Goal: Transaction & Acquisition: Purchase product/service

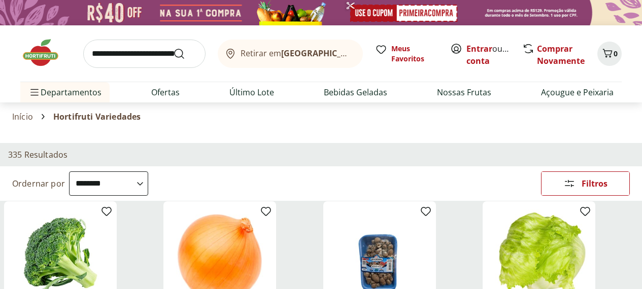
select select "**********"
click at [475, 49] on link "Entrar" at bounding box center [480, 48] width 26 height 11
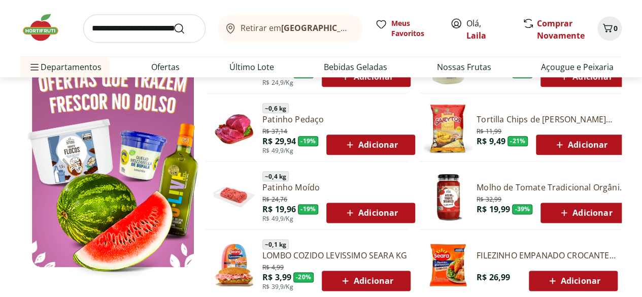
scroll to position [560, 0]
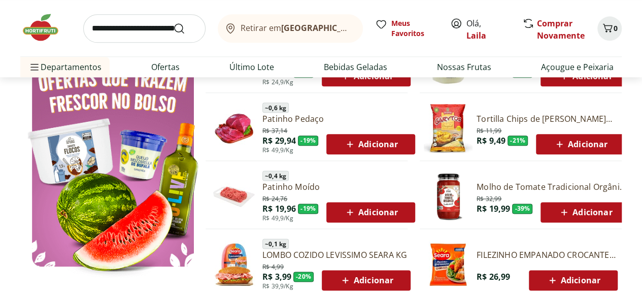
click at [252, 189] on img at bounding box center [234, 196] width 49 height 49
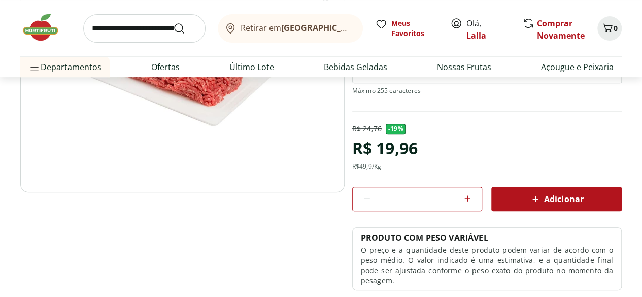
scroll to position [167, 0]
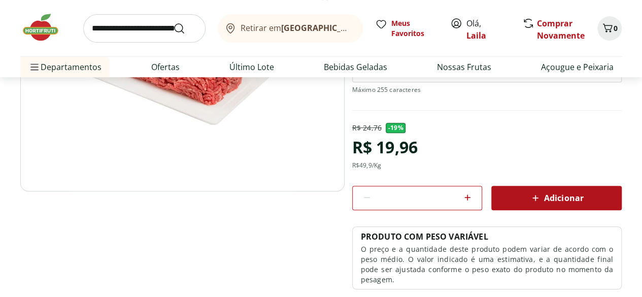
click at [471, 207] on div at bounding box center [467, 198] width 12 height 24
type input "*"
click at [546, 192] on span "Adicionar" at bounding box center [556, 198] width 54 height 12
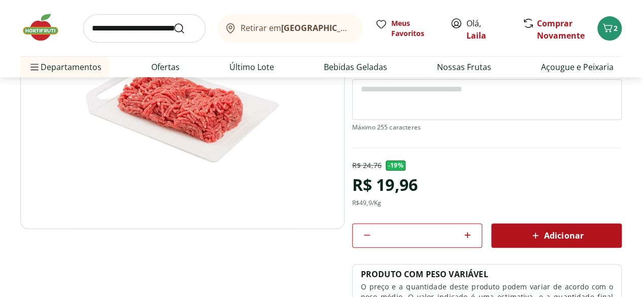
scroll to position [109, 0]
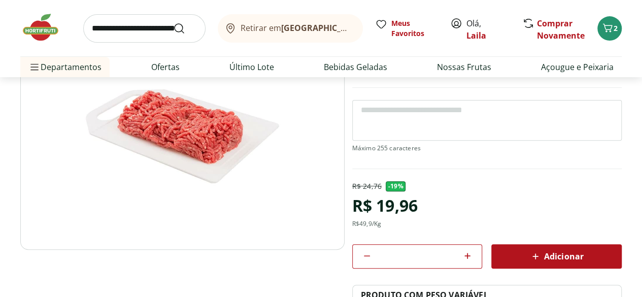
click at [47, 40] on img at bounding box center [45, 27] width 51 height 30
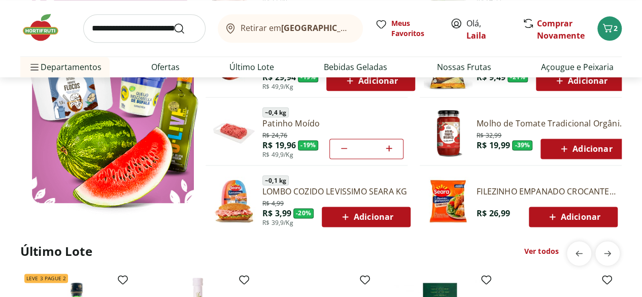
scroll to position [716, 0]
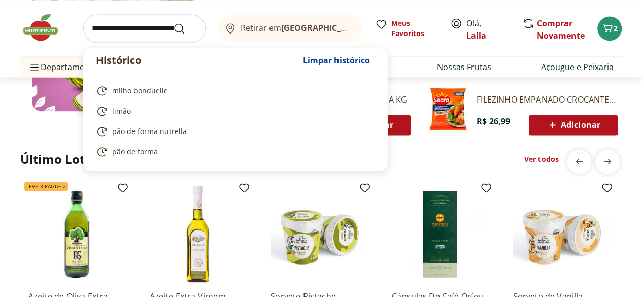
click at [121, 32] on input "search" at bounding box center [144, 28] width 122 height 28
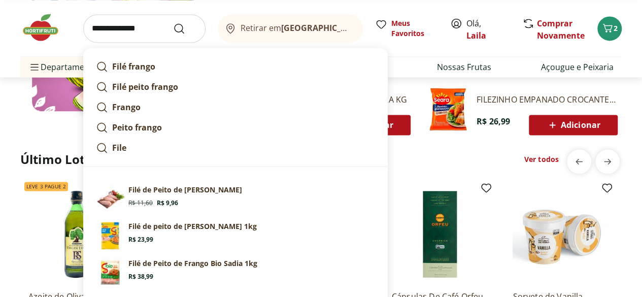
type input "**********"
click at [173, 22] on button "Submit Search" at bounding box center [185, 28] width 24 height 12
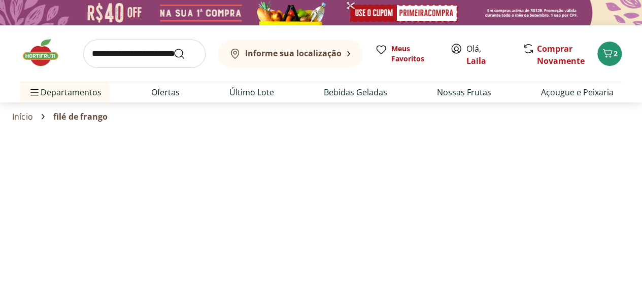
select select "**********"
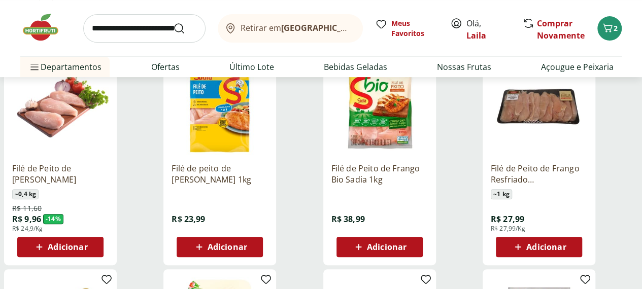
scroll to position [165, 0]
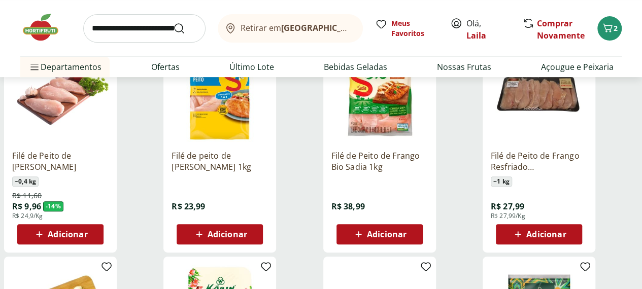
click at [247, 233] on span "Adicionar" at bounding box center [228, 234] width 40 height 8
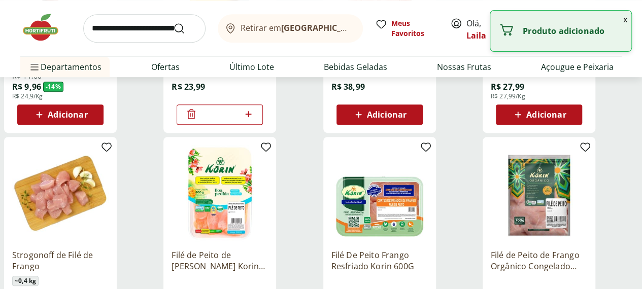
scroll to position [0, 0]
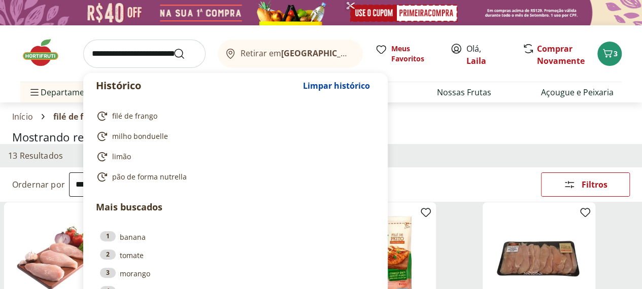
click at [140, 57] on input "search" at bounding box center [144, 54] width 122 height 28
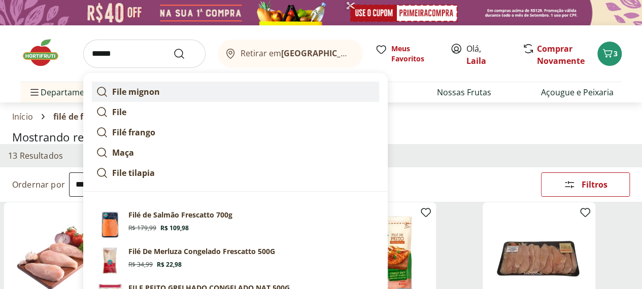
click at [141, 93] on strong "File mignon" at bounding box center [136, 91] width 48 height 11
type input "**********"
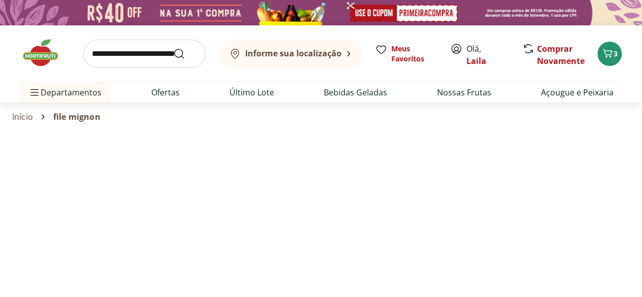
select select "**********"
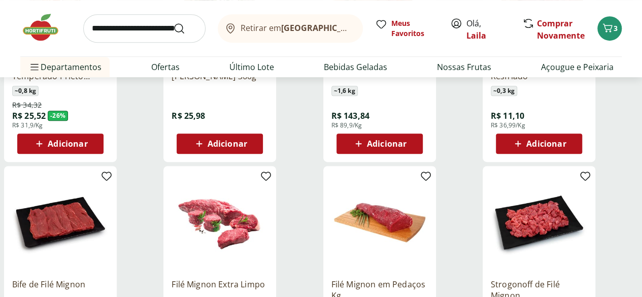
scroll to position [237, 0]
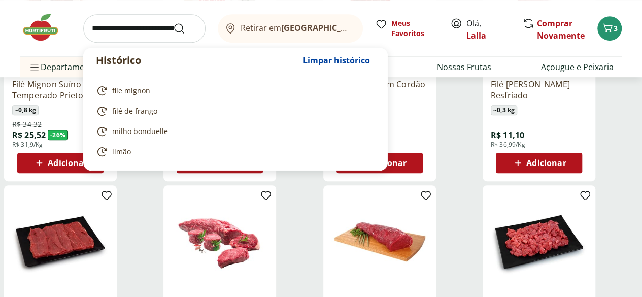
click at [142, 28] on input "search" at bounding box center [144, 28] width 122 height 28
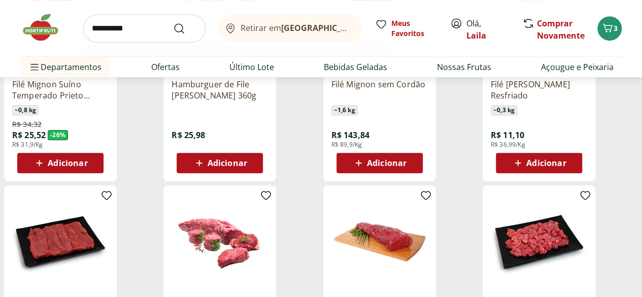
type input "**********"
click at [173, 22] on button "Submit Search" at bounding box center [185, 28] width 24 height 12
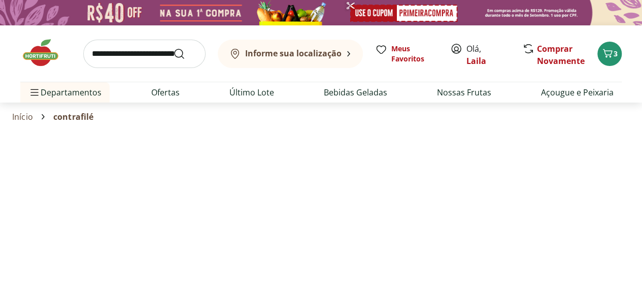
select select "**********"
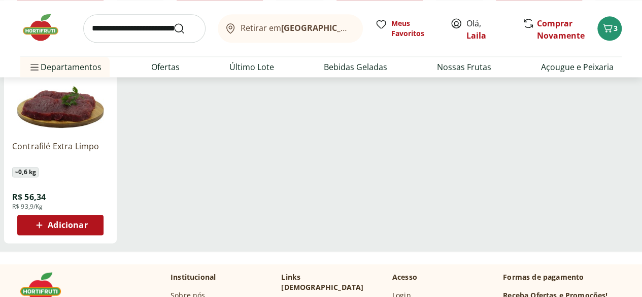
scroll to position [609, 0]
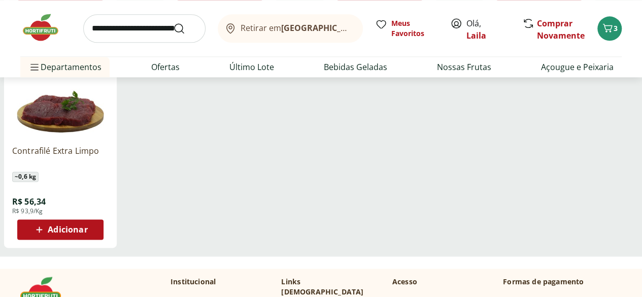
click at [87, 234] on span "Adicionar" at bounding box center [68, 229] width 40 height 8
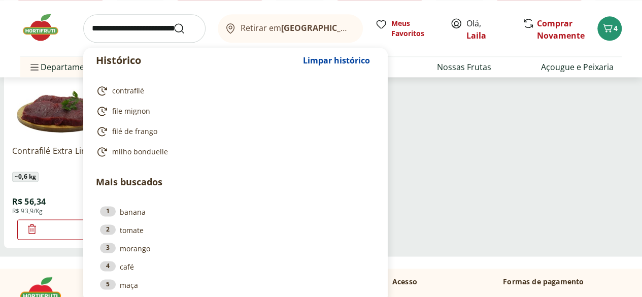
click at [144, 28] on input "search" at bounding box center [144, 28] width 122 height 28
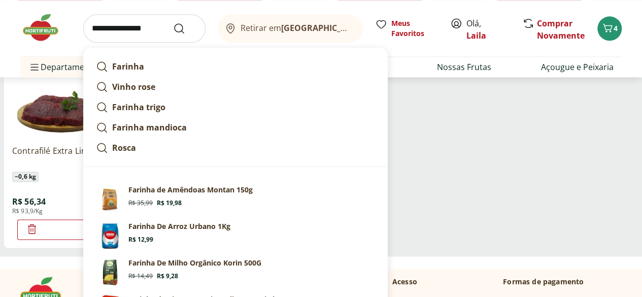
type input "**********"
click at [173, 22] on button "Submit Search" at bounding box center [185, 28] width 24 height 12
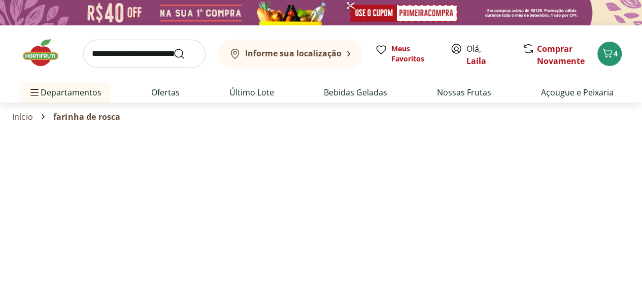
select select "**********"
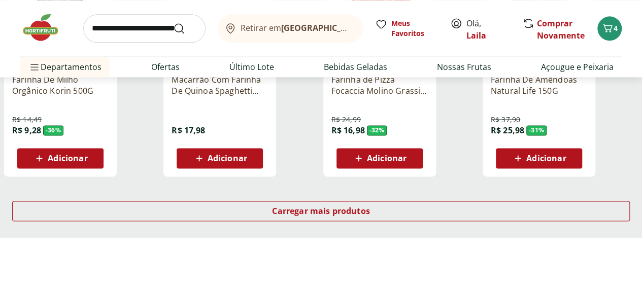
scroll to position [680, 0]
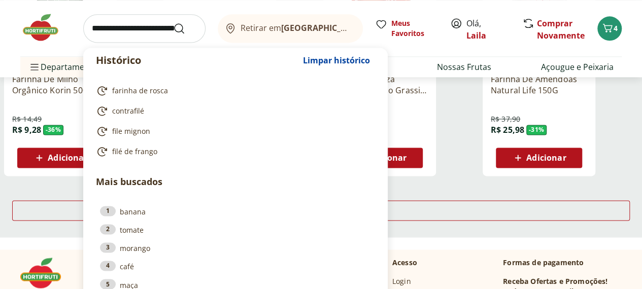
click at [114, 31] on input "search" at bounding box center [144, 28] width 122 height 28
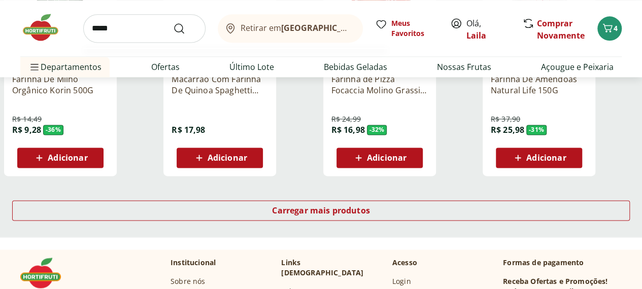
type input "*****"
click at [173, 22] on button "Submit Search" at bounding box center [185, 28] width 24 height 12
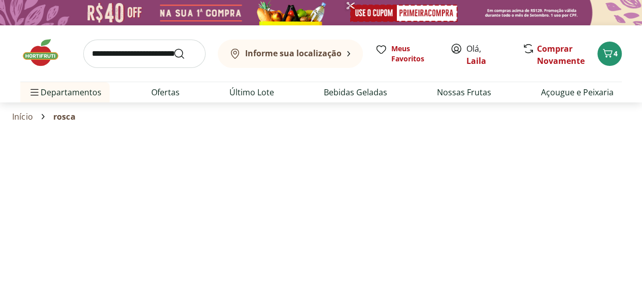
select select "**********"
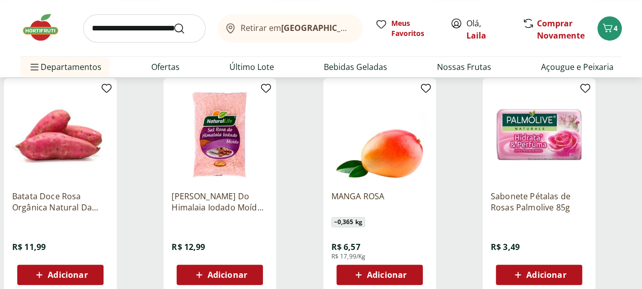
scroll to position [341, 0]
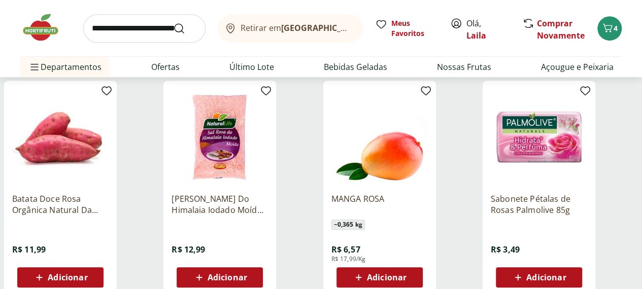
click at [0, 0] on div "Departamento" at bounding box center [0, 0] width 0 height 0
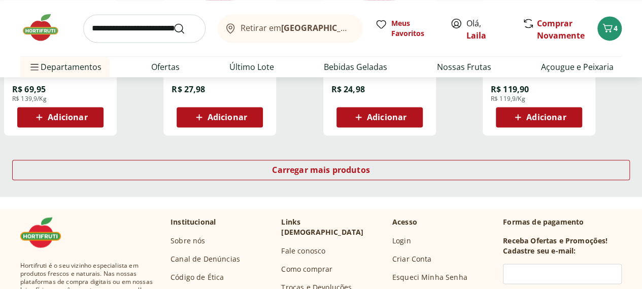
scroll to position [720, 0]
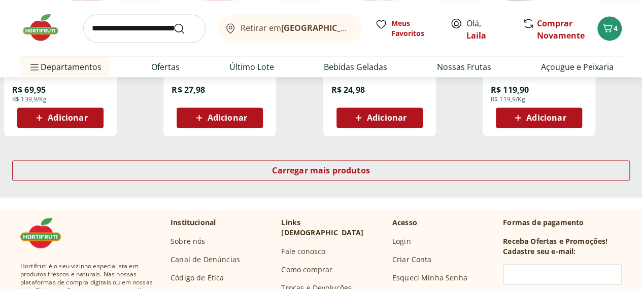
click at [0, 0] on icon at bounding box center [0, 0] width 0 height 0
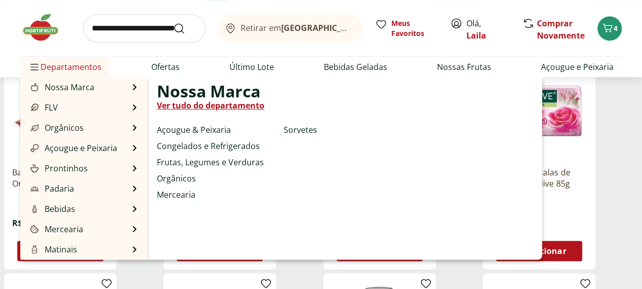
scroll to position [355, 0]
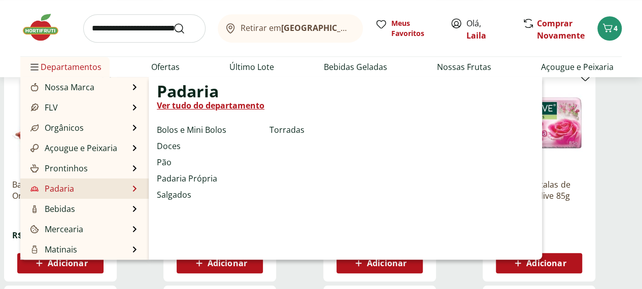
click at [67, 193] on link "Padaria" at bounding box center [51, 189] width 46 height 12
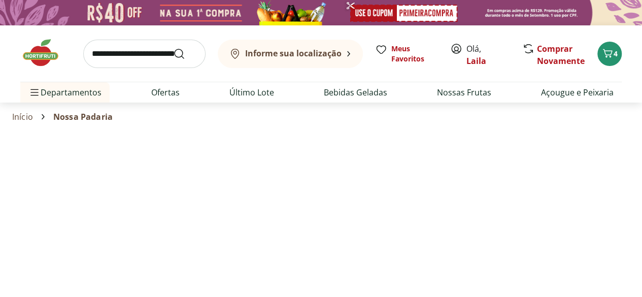
select select "**********"
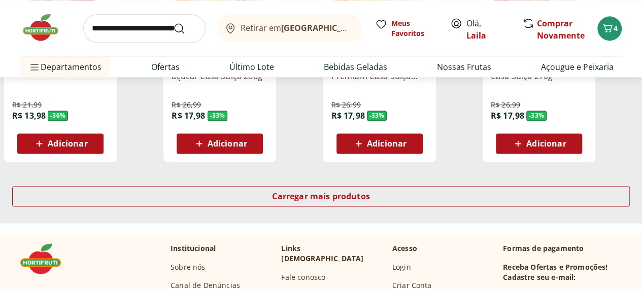
scroll to position [661, 0]
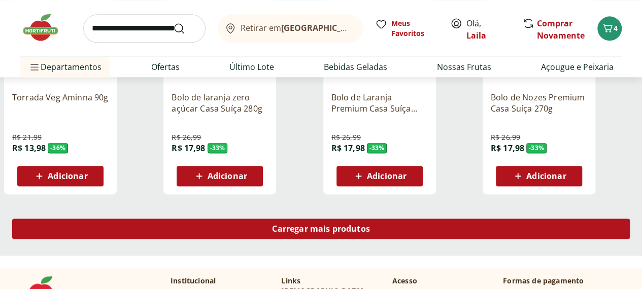
click at [370, 225] on span "Carregar mais produtos" at bounding box center [321, 229] width 98 height 8
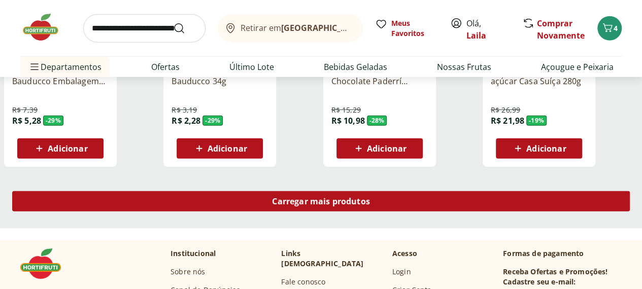
scroll to position [1353, 0]
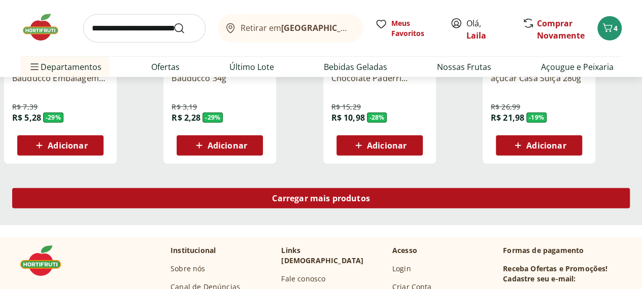
click at [399, 188] on div "Carregar mais produtos" at bounding box center [321, 198] width 618 height 20
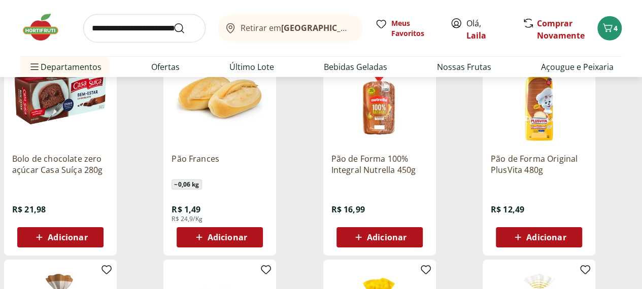
scroll to position [1484, 0]
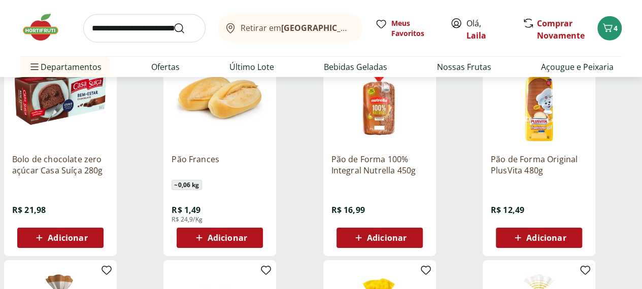
click at [255, 229] on div "Adicionar" at bounding box center [220, 238] width 70 height 18
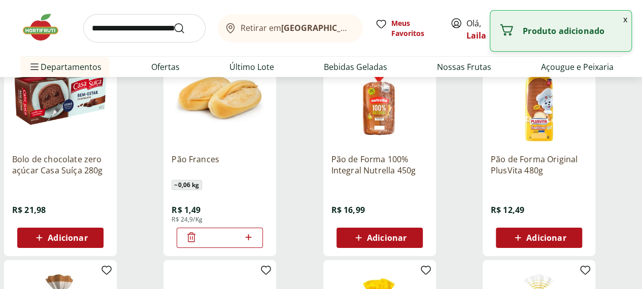
click at [251, 235] on icon at bounding box center [248, 238] width 6 height 6
type input "*"
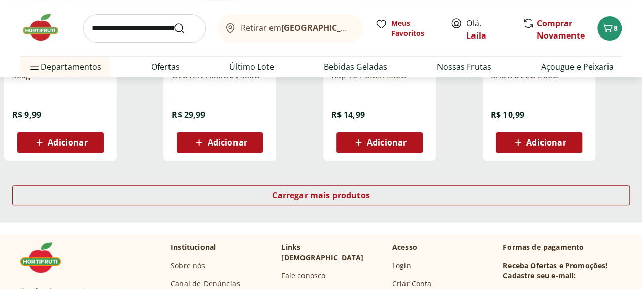
scroll to position [2019, 0]
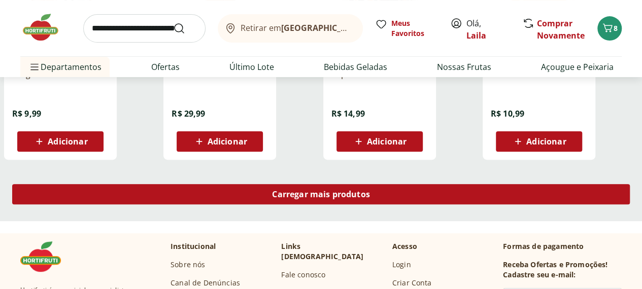
click at [370, 190] on span "Carregar mais produtos" at bounding box center [321, 194] width 98 height 8
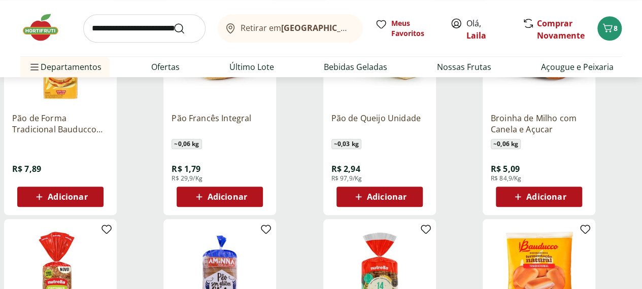
scroll to position [2419, 0]
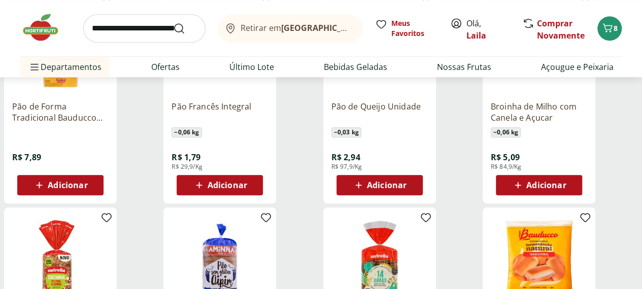
click at [566, 181] on span "Adicionar" at bounding box center [546, 185] width 40 height 8
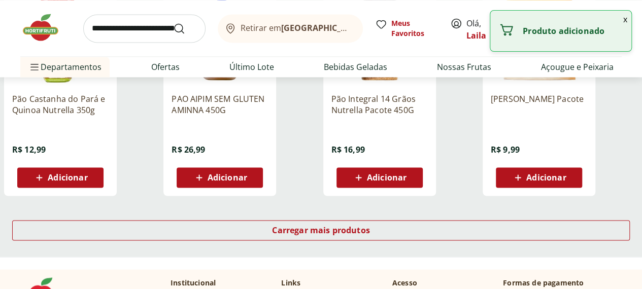
scroll to position [2647, 0]
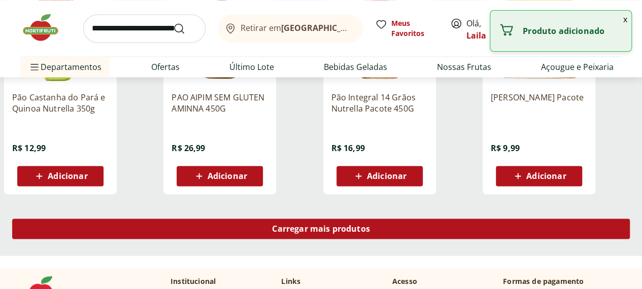
click at [370, 225] on span "Carregar mais produtos" at bounding box center [321, 229] width 98 height 8
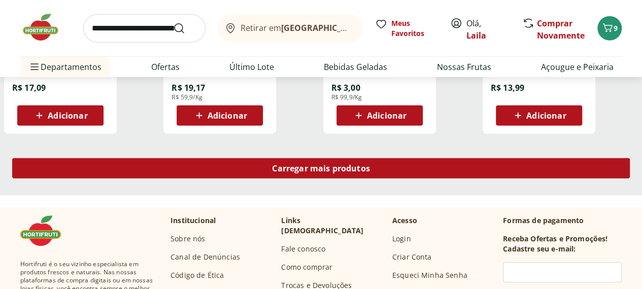
scroll to position [3370, 0]
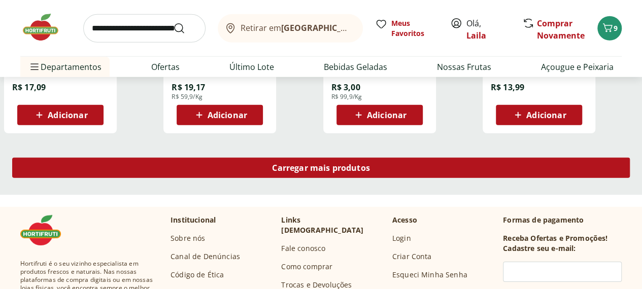
click at [411, 158] on div "Carregar mais produtos" at bounding box center [321, 168] width 618 height 20
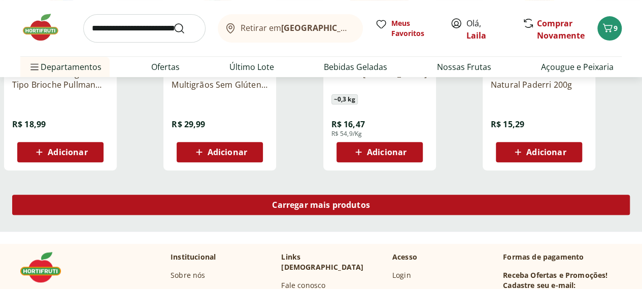
scroll to position [3996, 0]
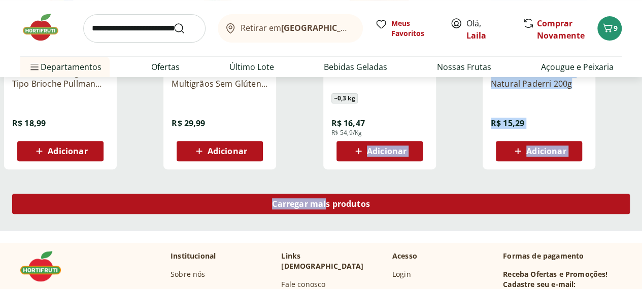
drag, startPoint x: 411, startPoint y: 127, endPoint x: 409, endPoint y: 175, distance: 47.8
click at [370, 200] on span "Carregar mais produtos" at bounding box center [321, 204] width 98 height 8
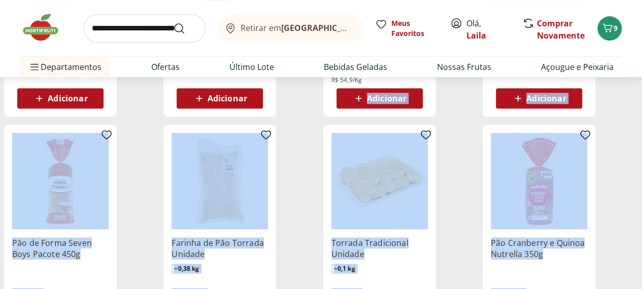
scroll to position [4051, 0]
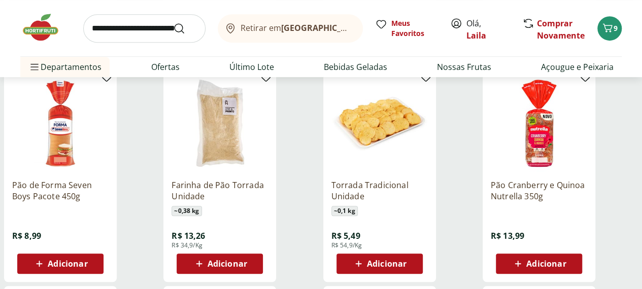
scroll to position [4107, 0]
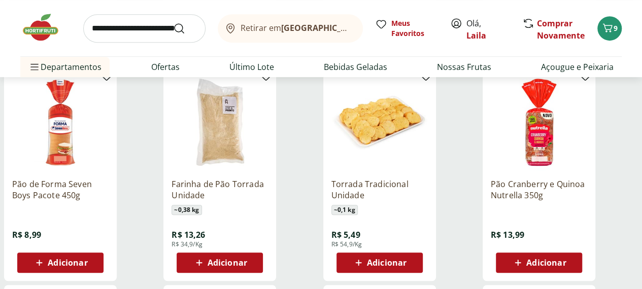
click at [247, 257] on span "Adicionar" at bounding box center [220, 263] width 54 height 12
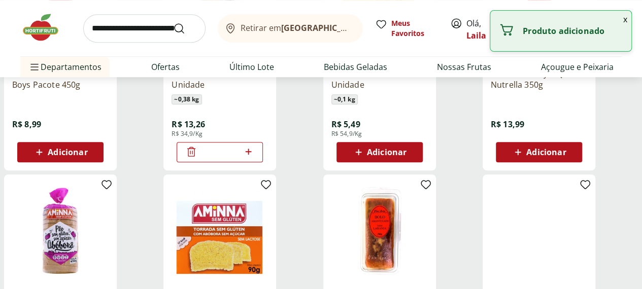
scroll to position [4219, 0]
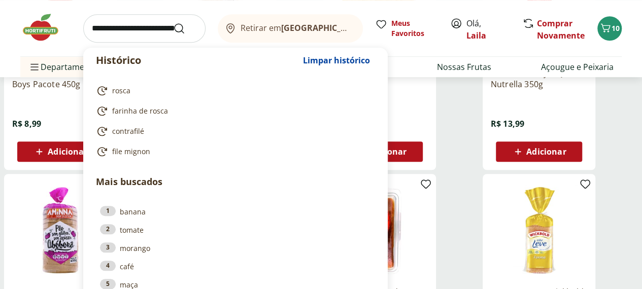
click at [146, 23] on input "search" at bounding box center [144, 28] width 122 height 28
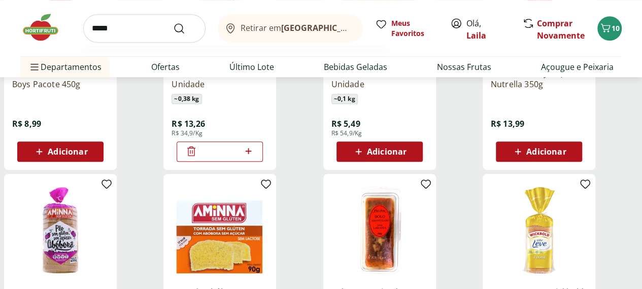
type input "******"
click button "Submit Search" at bounding box center [185, 28] width 24 height 12
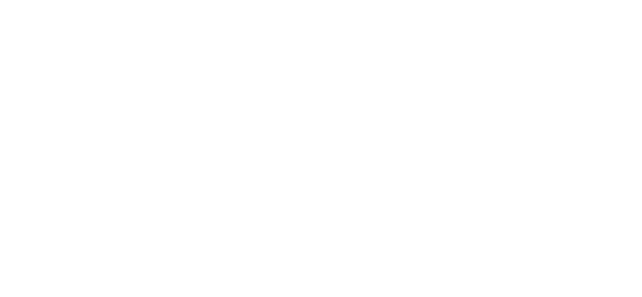
select select "**********"
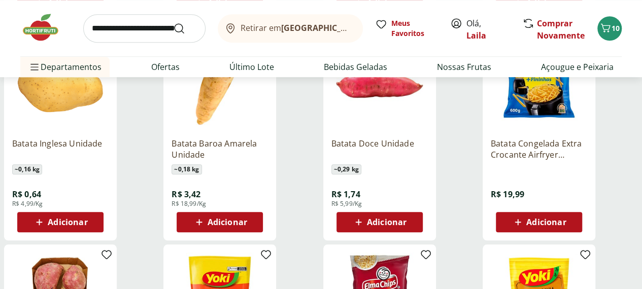
scroll to position [402, 0]
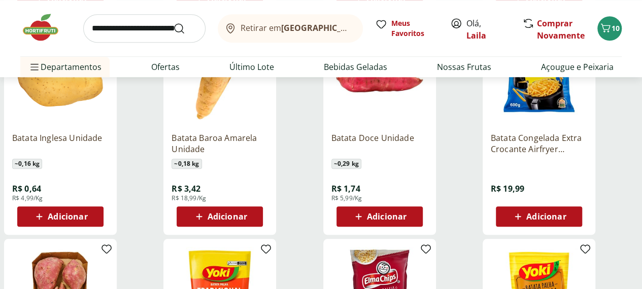
click at [95, 221] on div "Adicionar" at bounding box center [60, 217] width 70 height 18
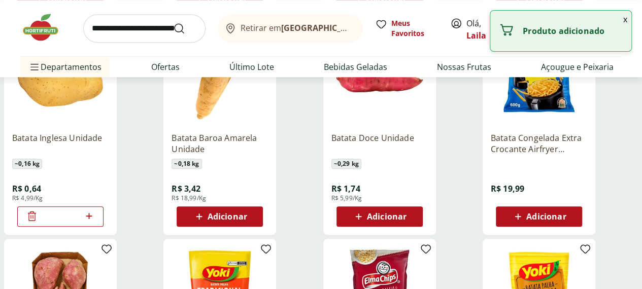
click at [95, 221] on icon at bounding box center [89, 216] width 13 height 12
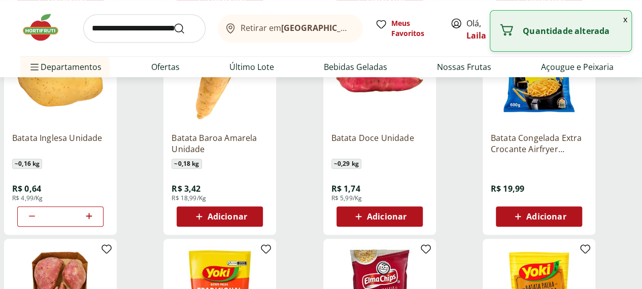
click at [95, 221] on icon at bounding box center [89, 216] width 13 height 12
type input "*"
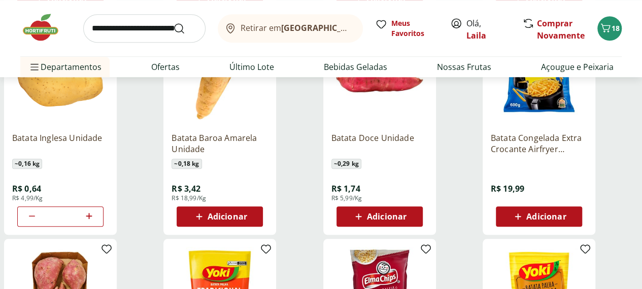
click at [0, 0] on icon at bounding box center [0, 0] width 0 height 0
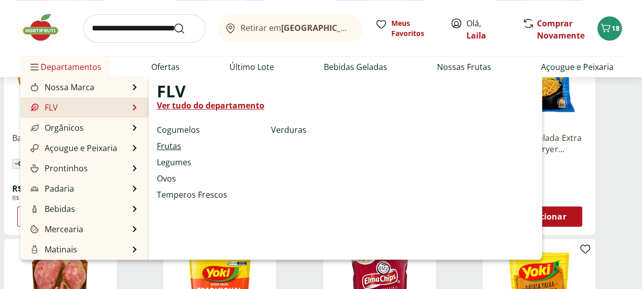
click at [179, 146] on link "Frutas" at bounding box center [169, 146] width 24 height 12
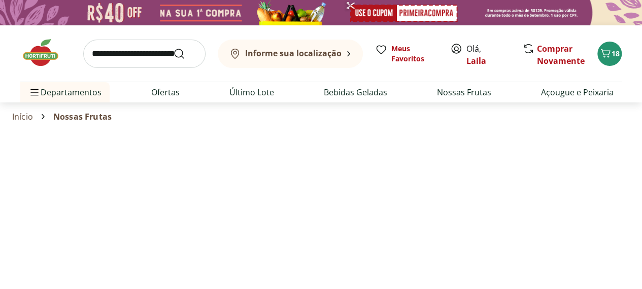
select select "**********"
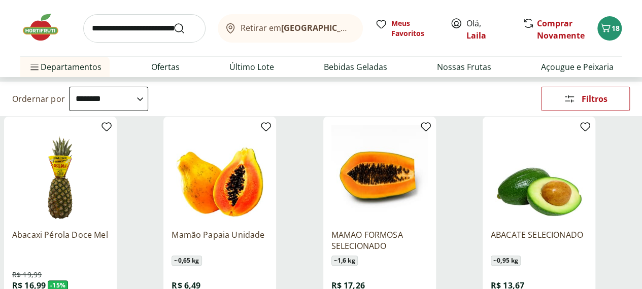
scroll to position [120, 0]
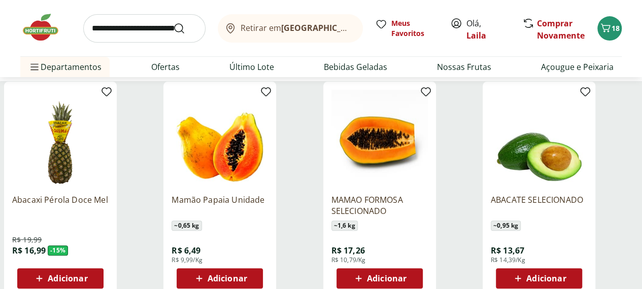
click at [247, 275] on span "Adicionar" at bounding box center [228, 279] width 40 height 8
click at [255, 272] on icon at bounding box center [248, 278] width 13 height 12
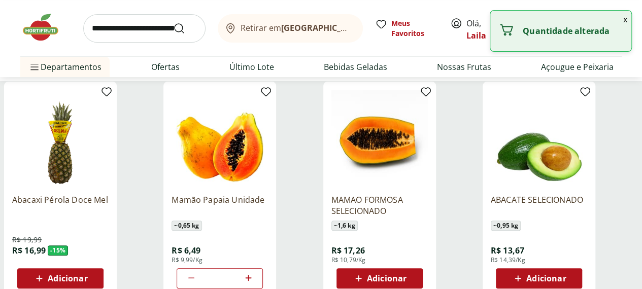
click at [197, 272] on icon at bounding box center [191, 278] width 12 height 12
type input "*"
click at [197, 272] on icon at bounding box center [191, 278] width 12 height 12
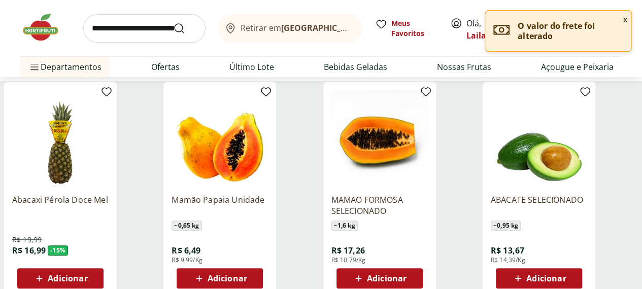
click at [407, 275] on span "Adicionar" at bounding box center [387, 279] width 40 height 8
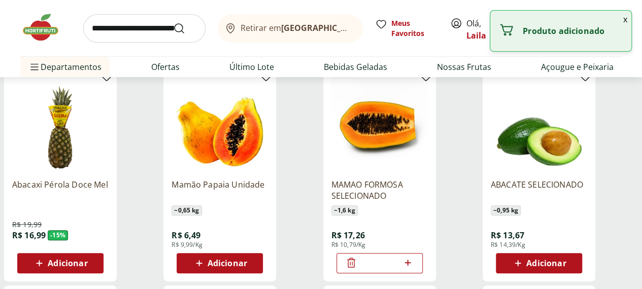
scroll to position [134, 0]
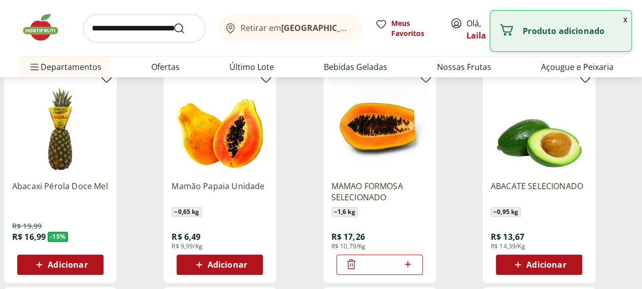
click at [357, 258] on icon at bounding box center [351, 264] width 12 height 12
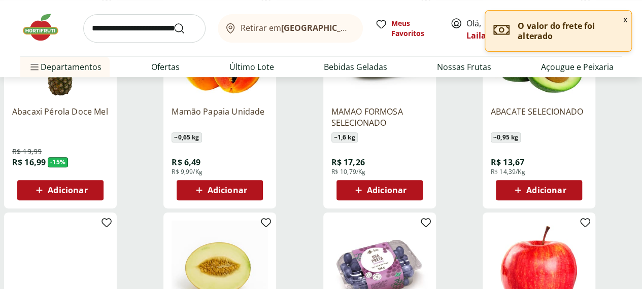
scroll to position [249, 0]
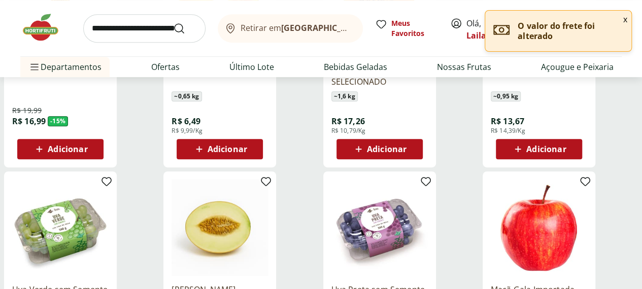
click at [151, 34] on input "search" at bounding box center [144, 28] width 122 height 28
type input "**********"
click at [173, 22] on button "Submit Search" at bounding box center [185, 28] width 24 height 12
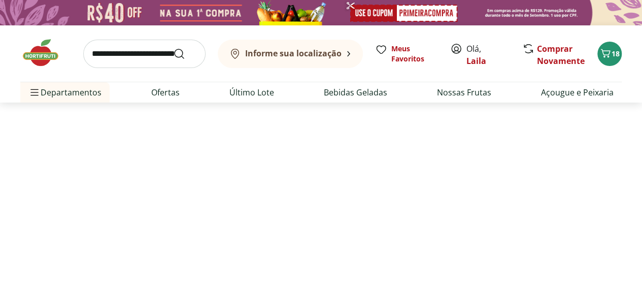
select select "**********"
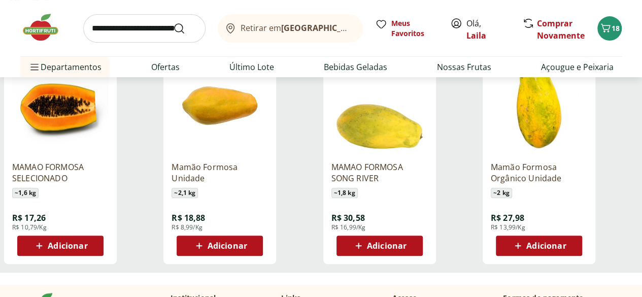
scroll to position [154, 0]
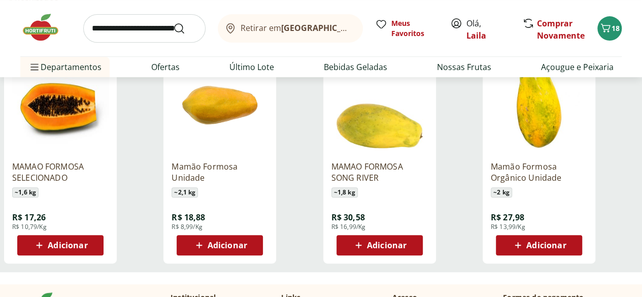
click at [87, 249] on span "Adicionar" at bounding box center [68, 245] width 40 height 8
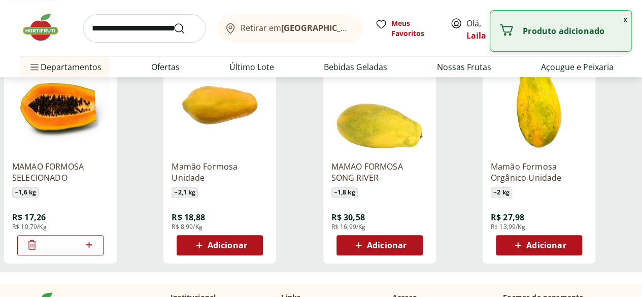
click at [109, 168] on p "MAMAO FORMOSA SELECIONADO" at bounding box center [60, 172] width 96 height 22
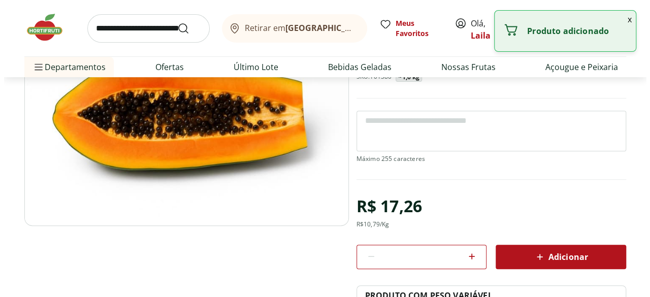
scroll to position [133, 0]
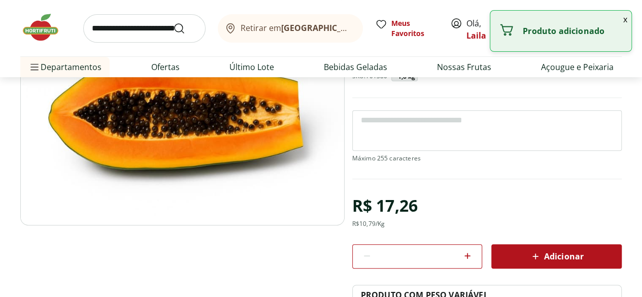
click at [359, 122] on textarea at bounding box center [487, 130] width 270 height 41
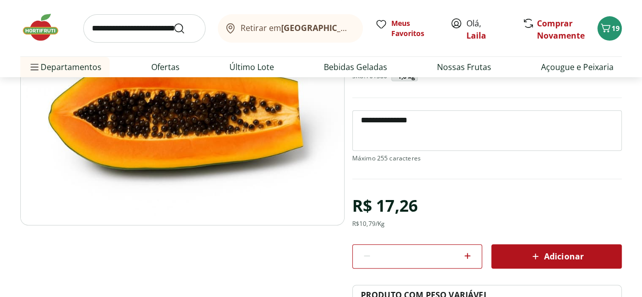
type textarea "**********"
click at [521, 218] on div "R$ 17,26 R$ 10,79 /Kg * Adicionar PRODUTO COM PESO VARIÁVEL O preço e a quantid…" at bounding box center [487, 269] width 270 height 156
click at [529, 254] on div "Adicionar" at bounding box center [557, 256] width 114 height 18
click at [614, 31] on span "19" at bounding box center [616, 28] width 8 height 10
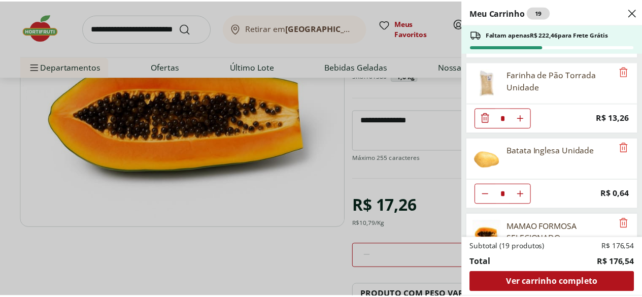
scroll to position [419, 0]
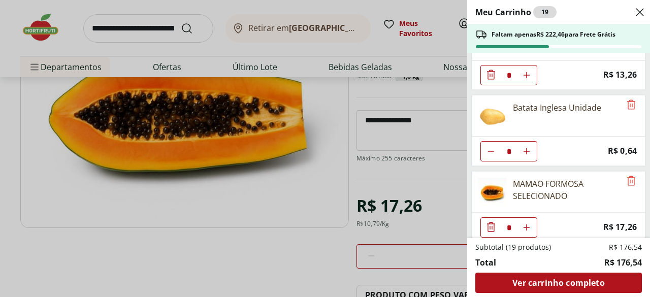
click at [246, 258] on div "Meu Carrinho 19 Faltam apenas R$ 222,46 para Frete Grátis Patinho Moído * Price…" at bounding box center [325, 148] width 650 height 297
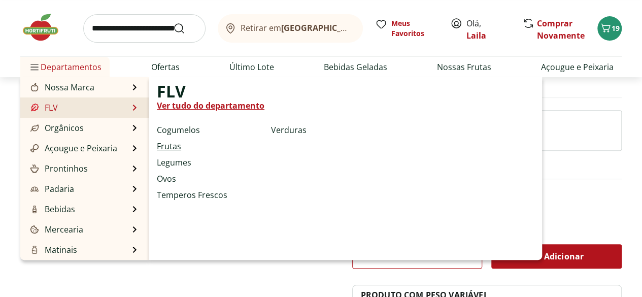
click at [171, 149] on link "Frutas" at bounding box center [169, 146] width 24 height 12
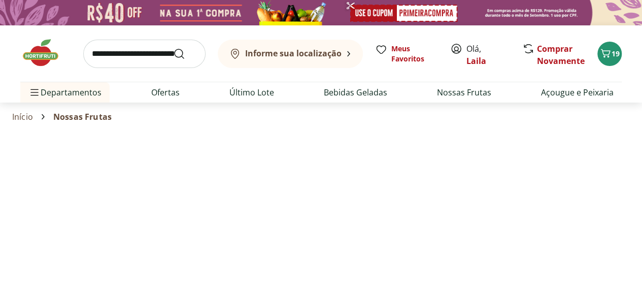
select select "**********"
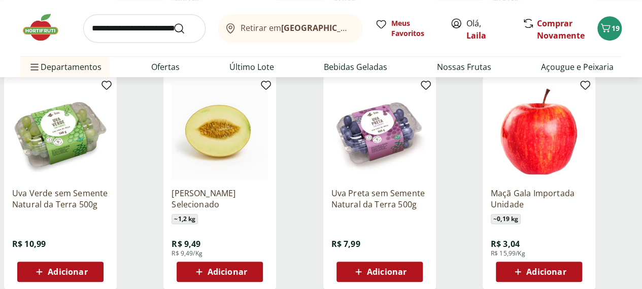
scroll to position [357, 0]
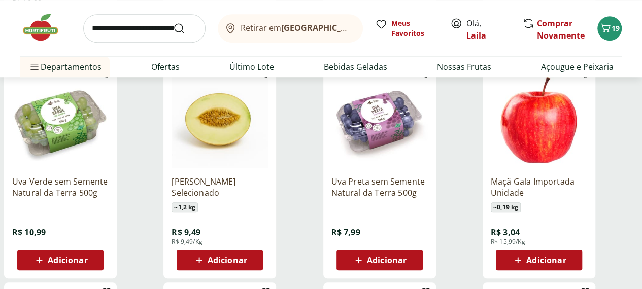
click at [521, 257] on icon at bounding box center [518, 260] width 6 height 6
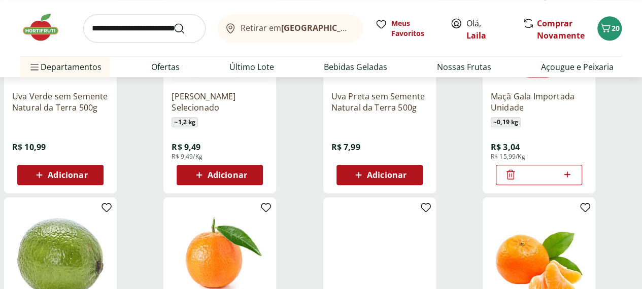
scroll to position [447, 0]
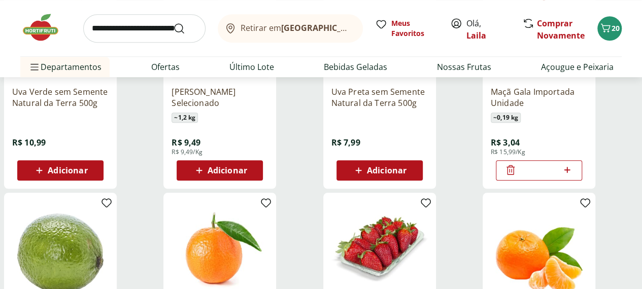
click at [574, 164] on icon at bounding box center [567, 170] width 13 height 12
type input "*"
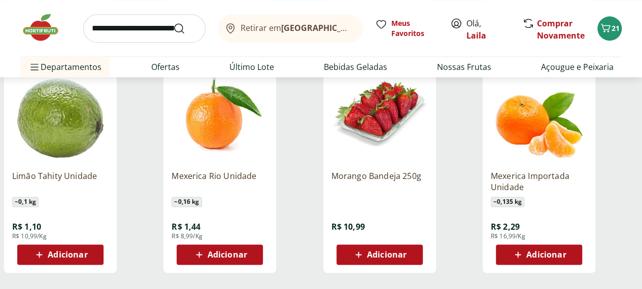
scroll to position [583, 0]
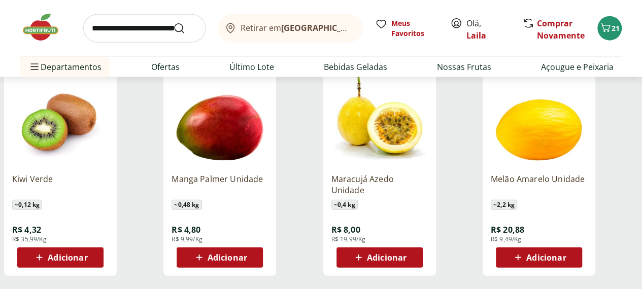
scroll to position [1243, 0]
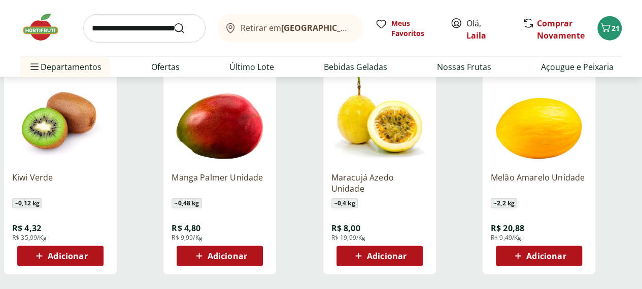
click at [87, 252] on span "Adicionar" at bounding box center [68, 256] width 40 height 8
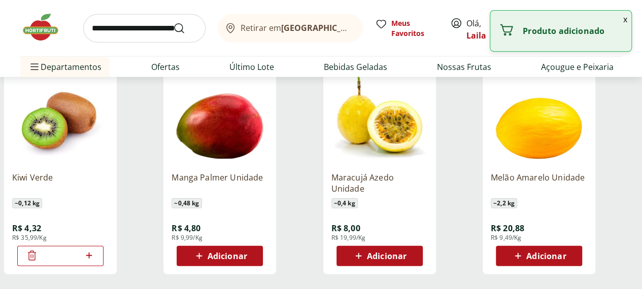
click at [95, 250] on icon at bounding box center [89, 256] width 13 height 12
type input "*"
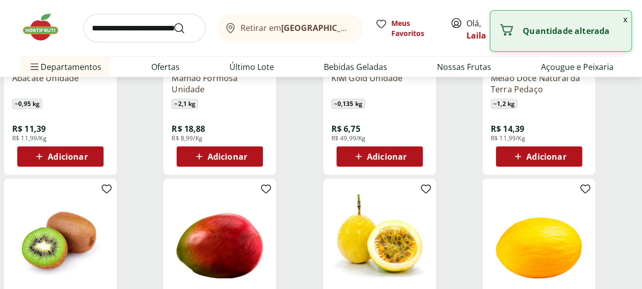
click at [407, 153] on span "Adicionar" at bounding box center [387, 157] width 40 height 8
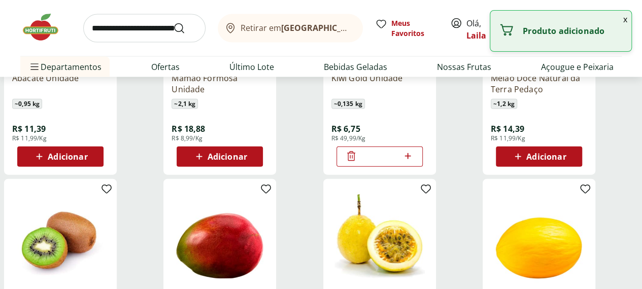
click at [414, 150] on icon at bounding box center [408, 156] width 13 height 12
type input "*"
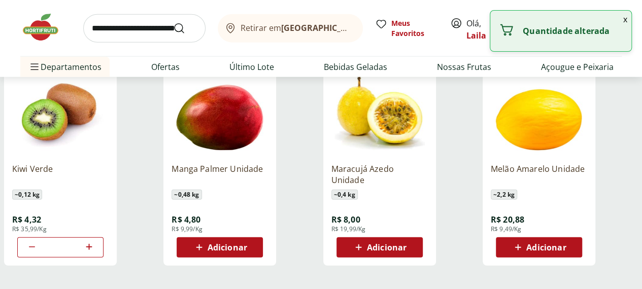
scroll to position [1252, 0]
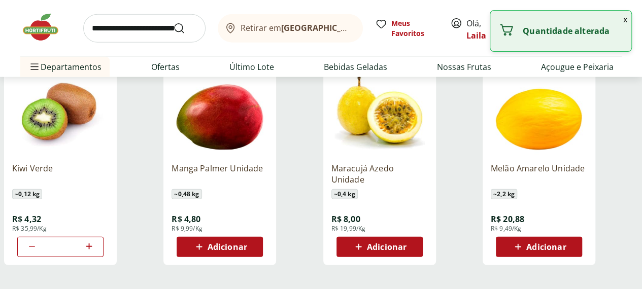
click at [247, 243] on span "Adicionar" at bounding box center [228, 247] width 40 height 8
click at [255, 241] on icon at bounding box center [248, 247] width 13 height 12
type input "*"
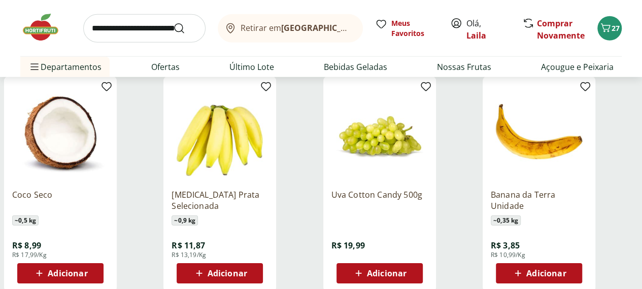
scroll to position [1455, 0]
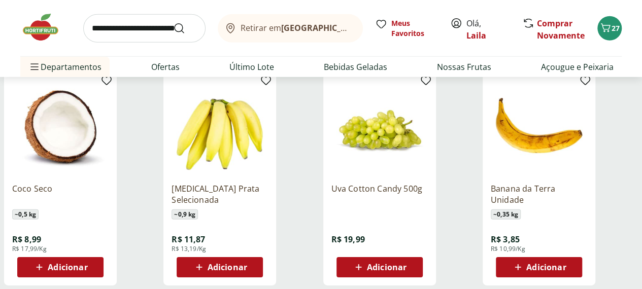
click at [407, 263] on span "Adicionar" at bounding box center [387, 267] width 40 height 8
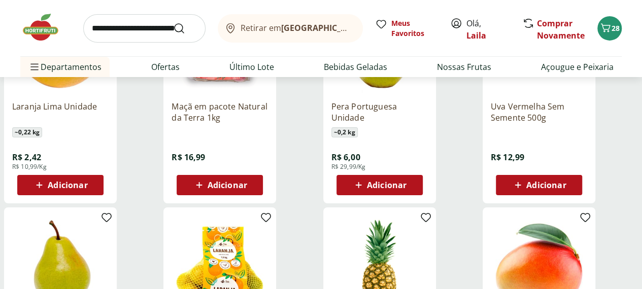
scroll to position [1754, 0]
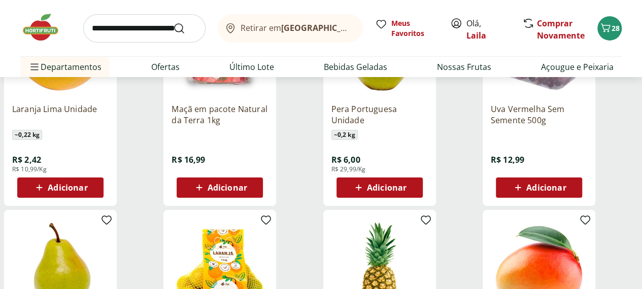
click at [407, 184] on span "Adicionar" at bounding box center [387, 188] width 40 height 8
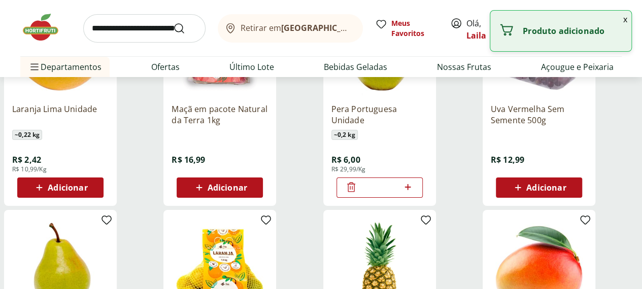
click at [414, 181] on icon at bounding box center [408, 187] width 13 height 12
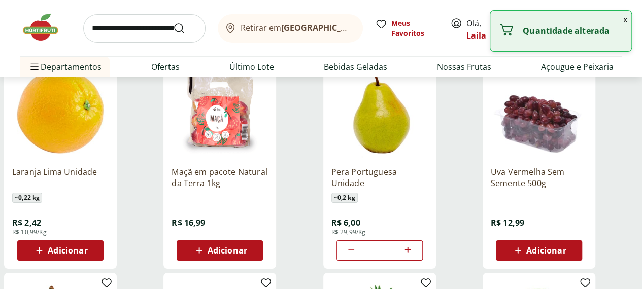
scroll to position [1690, 0]
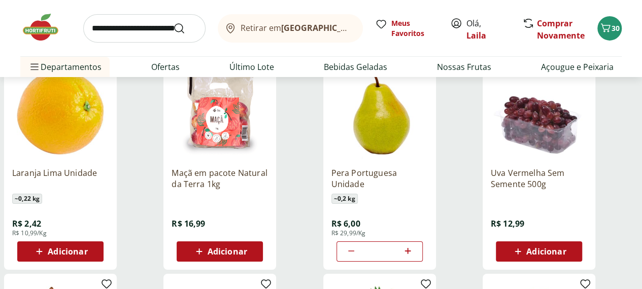
click at [357, 245] on icon at bounding box center [351, 251] width 12 height 12
type input "*"
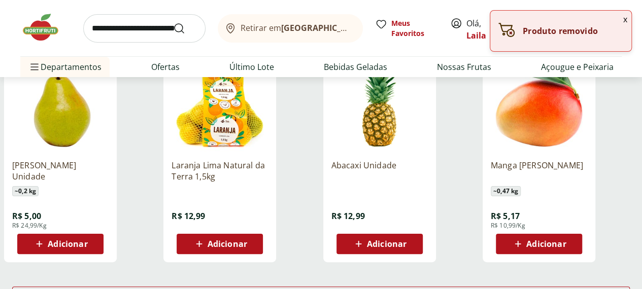
scroll to position [1917, 4]
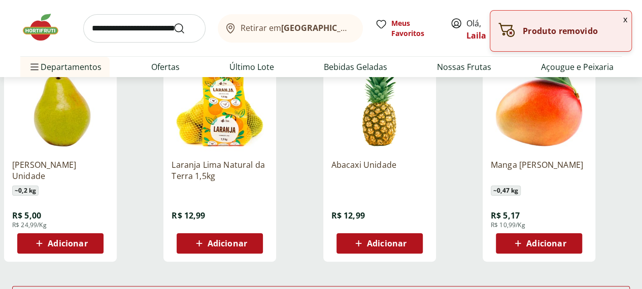
click at [87, 240] on span "Adicionar" at bounding box center [68, 244] width 40 height 8
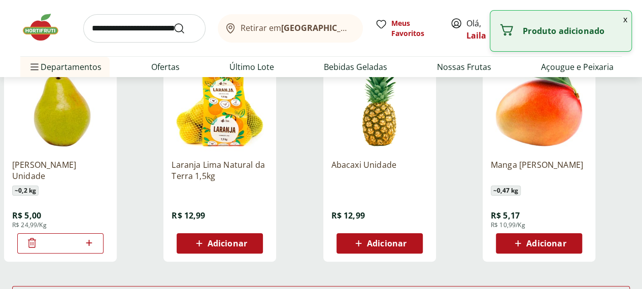
click at [95, 237] on icon at bounding box center [89, 243] width 13 height 12
type input "*"
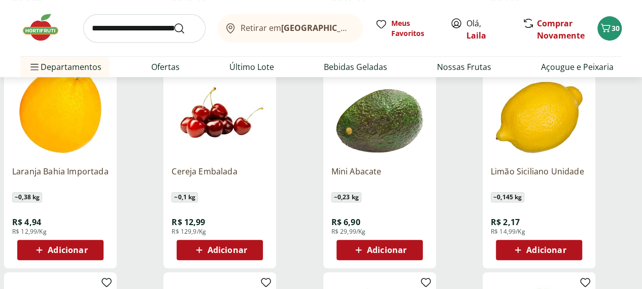
scroll to position [2136, 4]
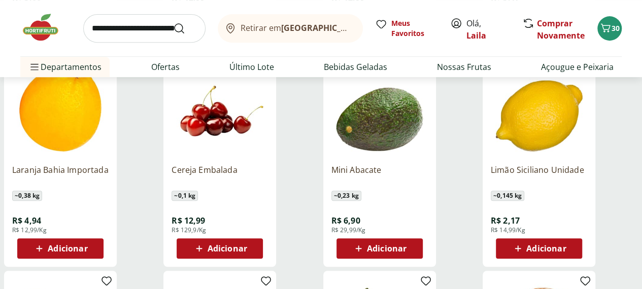
click at [566, 245] on span "Adicionar" at bounding box center [546, 249] width 40 height 8
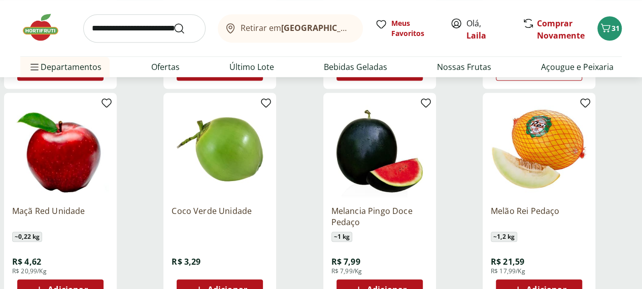
scroll to position [2314, 4]
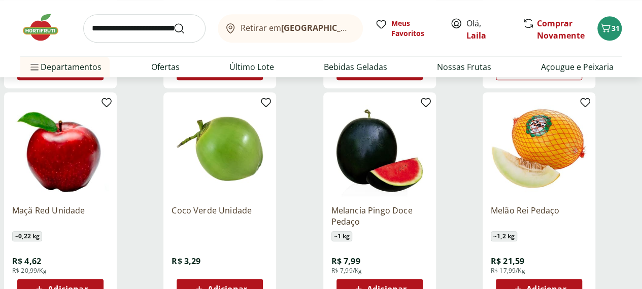
click at [566, 285] on span "Adicionar" at bounding box center [546, 289] width 40 height 8
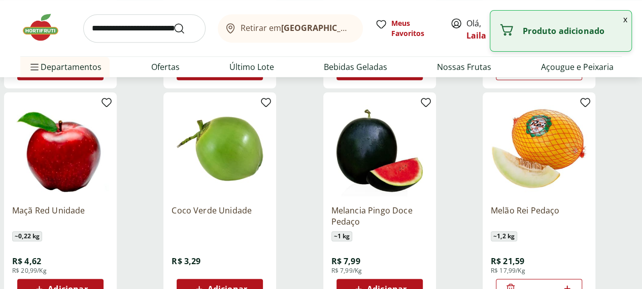
click at [415, 280] on div "Adicionar" at bounding box center [380, 289] width 70 height 18
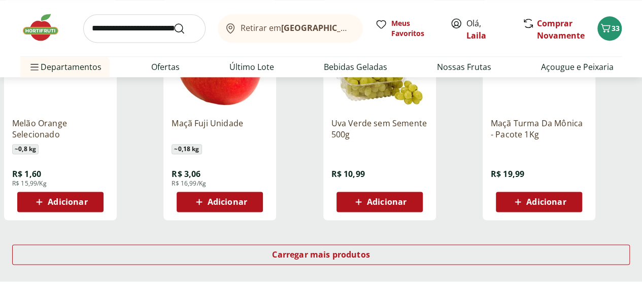
scroll to position [2623, 4]
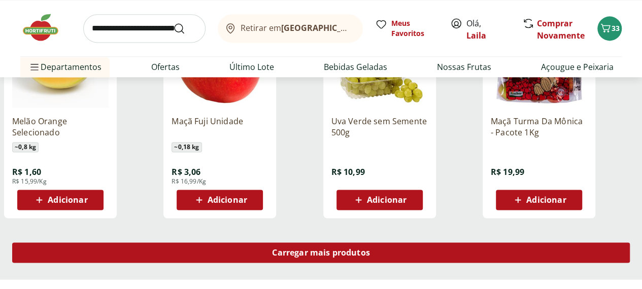
click at [384, 243] on div "Carregar mais produtos" at bounding box center [321, 253] width 618 height 20
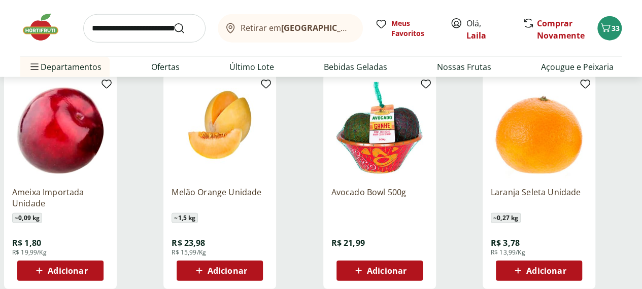
scroll to position [3215, 4]
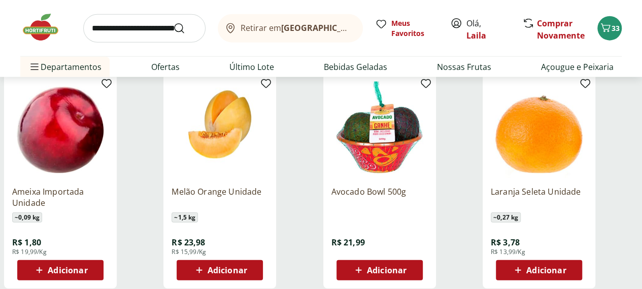
click at [566, 267] on span "Adicionar" at bounding box center [546, 271] width 40 height 8
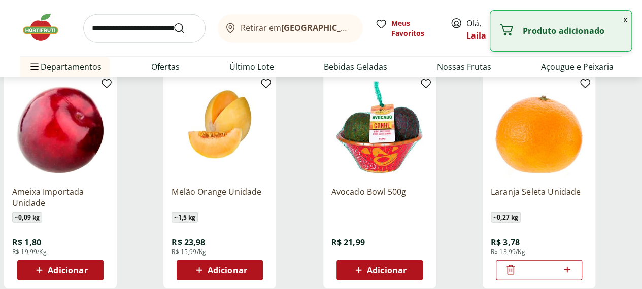
click at [571, 267] on icon at bounding box center [568, 270] width 6 height 6
type input "*"
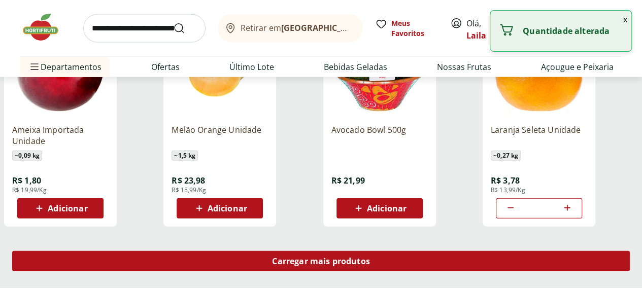
click at [370, 257] on span "Carregar mais produtos" at bounding box center [321, 261] width 98 height 8
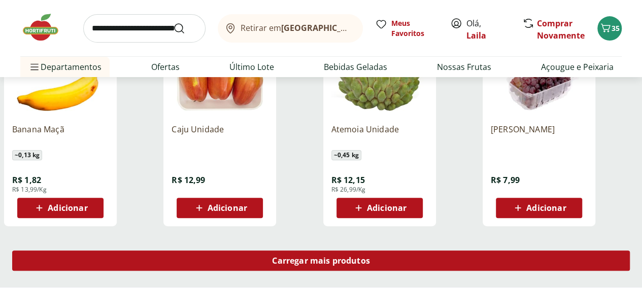
scroll to position [3948, 4]
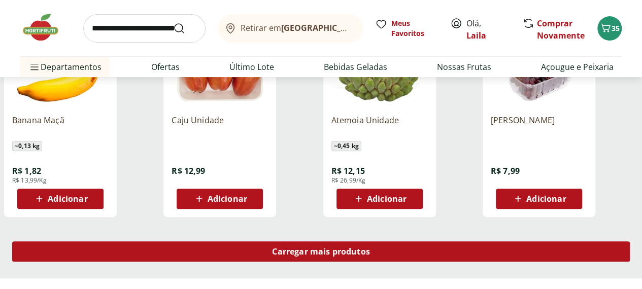
click at [408, 242] on div "Carregar mais produtos" at bounding box center [321, 252] width 618 height 20
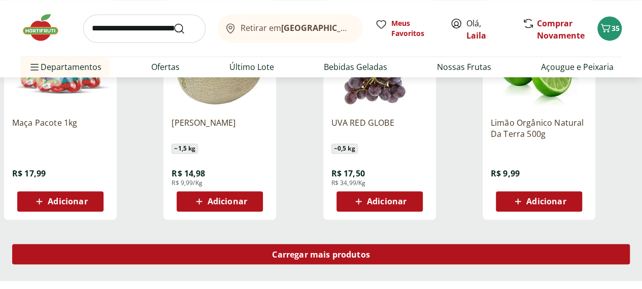
scroll to position [4620, 4]
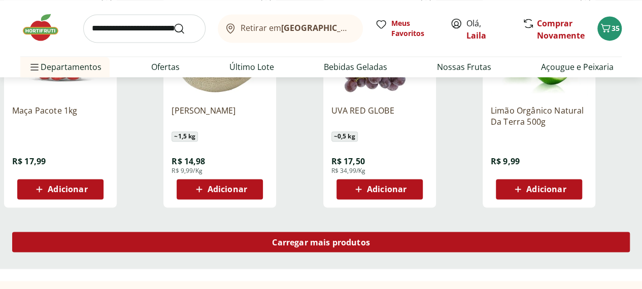
drag, startPoint x: 408, startPoint y: 226, endPoint x: 408, endPoint y: 219, distance: 7.1
click at [408, 220] on div "Carregar mais produtos" at bounding box center [321, 244] width 642 height 49
click at [408, 232] on div "Carregar mais produtos" at bounding box center [321, 242] width 618 height 20
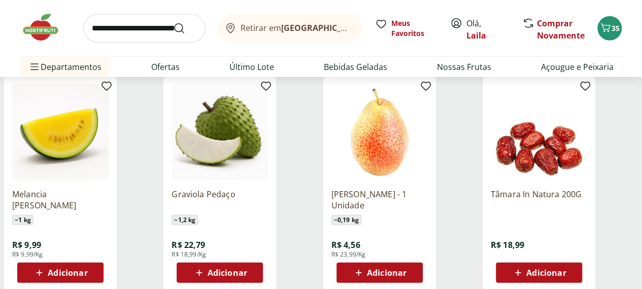
scroll to position [5198, 4]
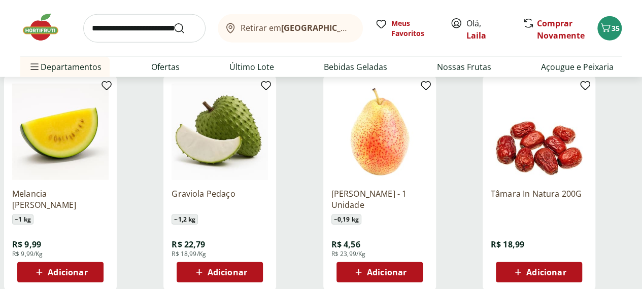
click at [566, 269] on span "Adicionar" at bounding box center [546, 273] width 40 height 8
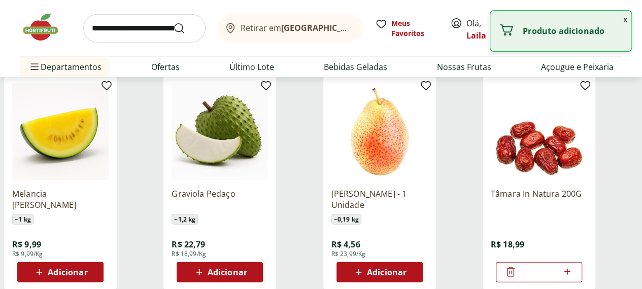
click at [517, 266] on icon at bounding box center [511, 272] width 12 height 12
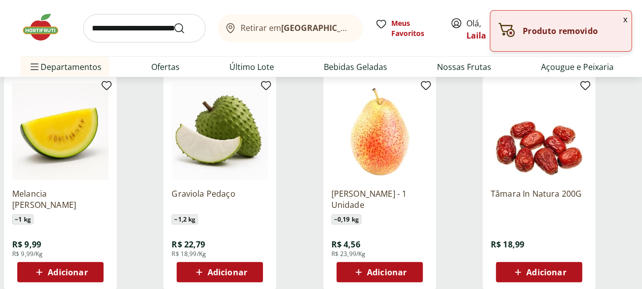
scroll to position [5277, 4]
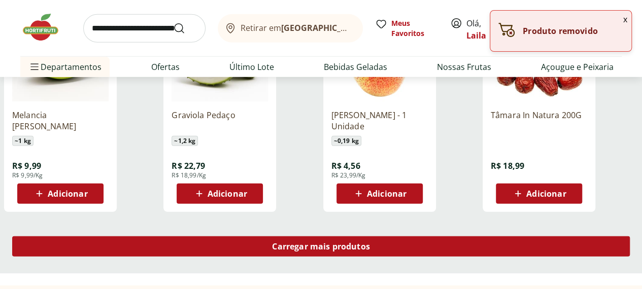
click at [370, 243] on span "Carregar mais produtos" at bounding box center [321, 247] width 98 height 8
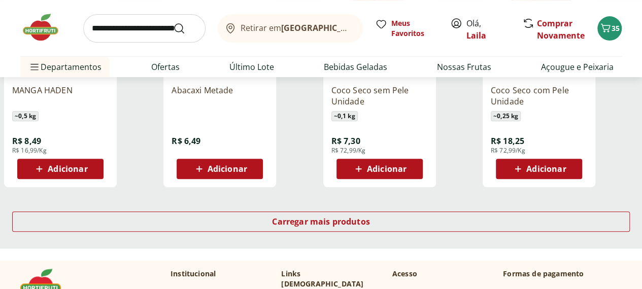
scroll to position [5991, 4]
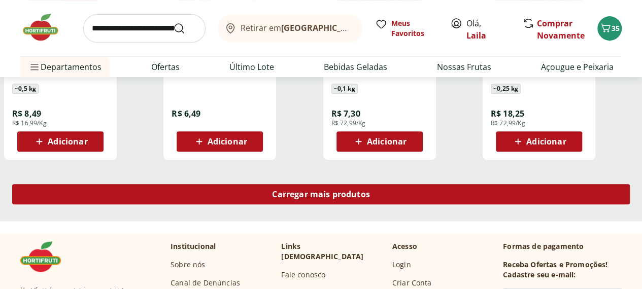
click at [370, 190] on span "Carregar mais produtos" at bounding box center [321, 194] width 98 height 8
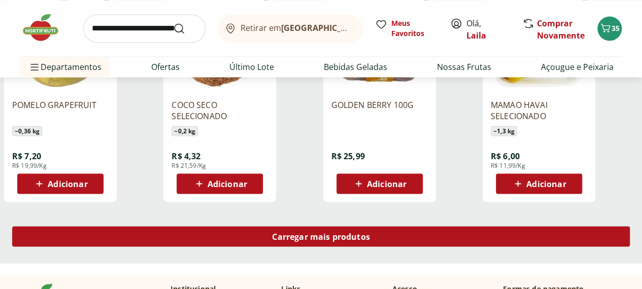
scroll to position [6612, 4]
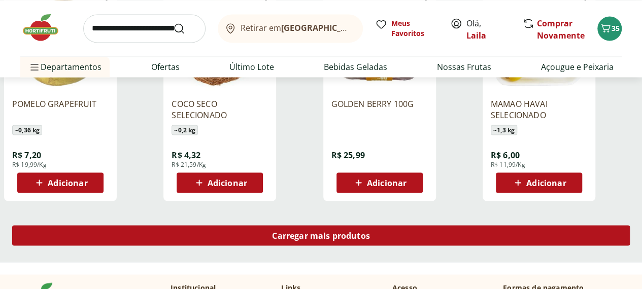
click at [370, 231] on span "Carregar mais produtos" at bounding box center [321, 235] width 98 height 8
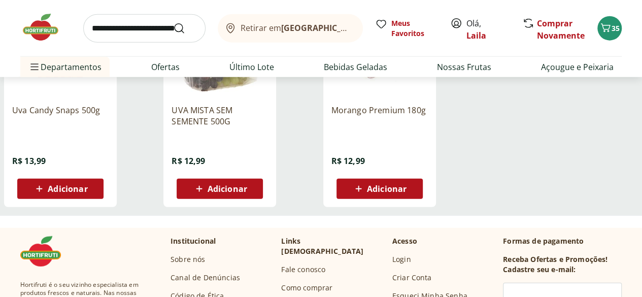
scroll to position [7091, 0]
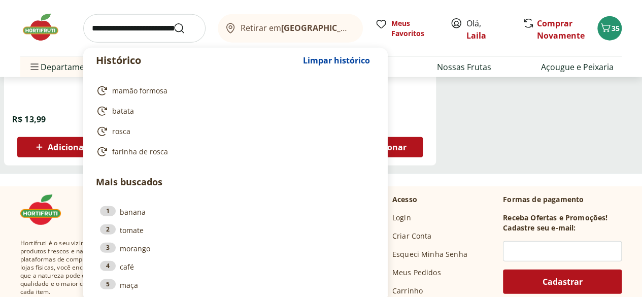
click at [113, 29] on input "search" at bounding box center [144, 28] width 122 height 28
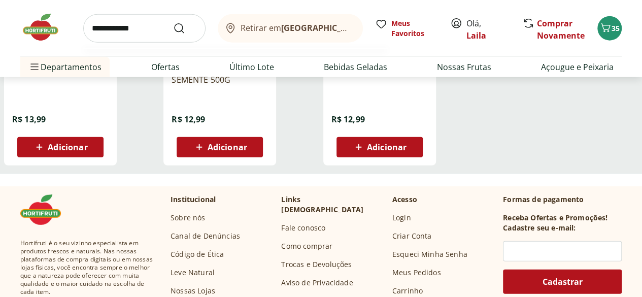
type input "**********"
click at [173, 22] on button "Submit Search" at bounding box center [185, 28] width 24 height 12
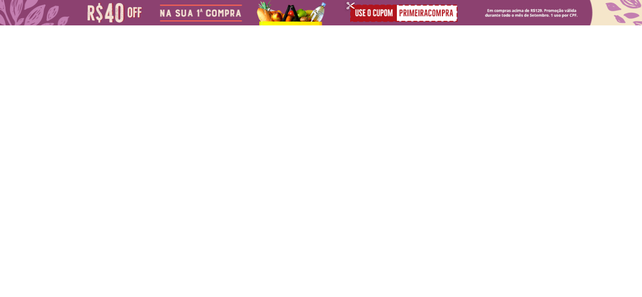
select select "**********"
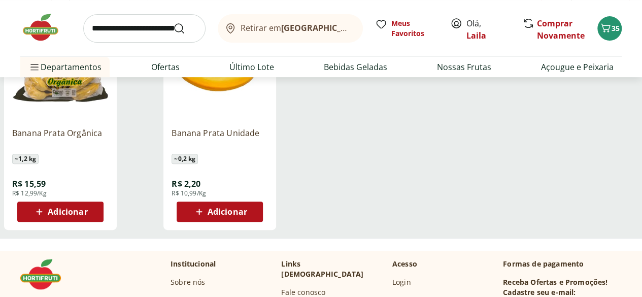
scroll to position [188, 0]
click at [247, 215] on span "Adicionar" at bounding box center [228, 211] width 40 height 8
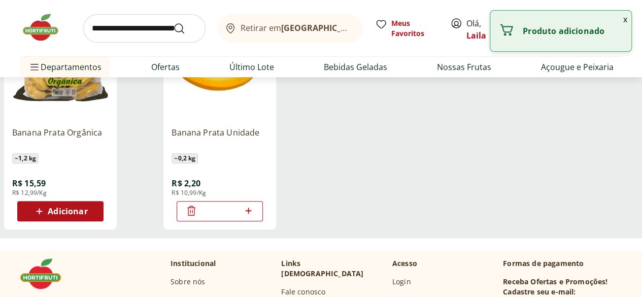
click at [255, 215] on icon at bounding box center [248, 211] width 13 height 12
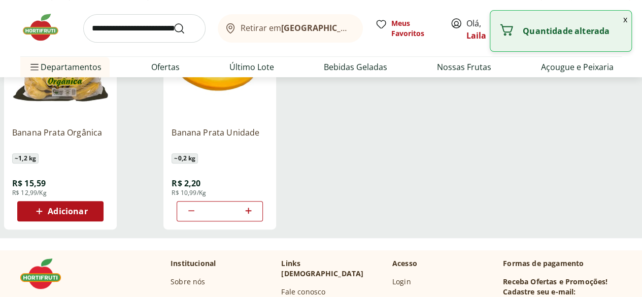
type input "*"
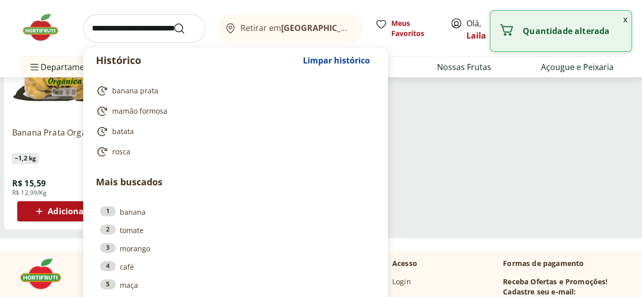
click at [133, 31] on input "search" at bounding box center [144, 28] width 122 height 28
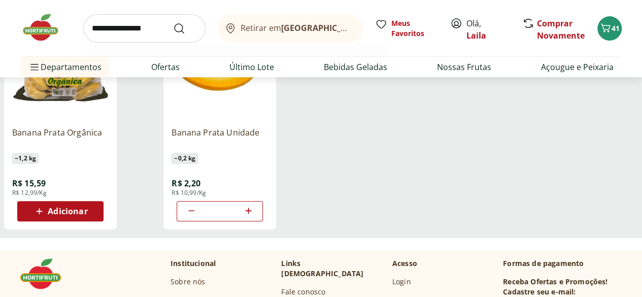
type input "**********"
click at [173, 22] on button "Submit Search" at bounding box center [185, 28] width 24 height 12
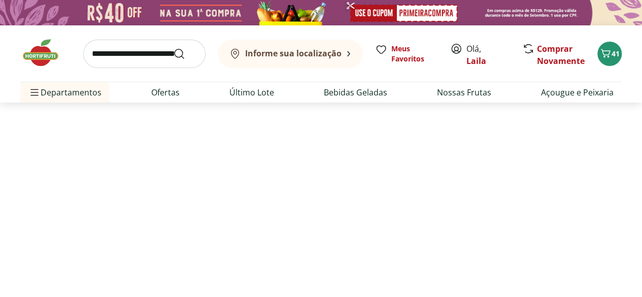
select select "**********"
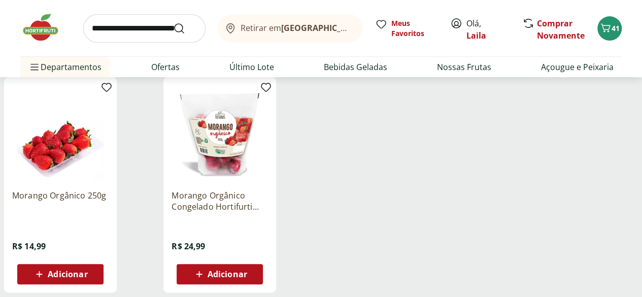
scroll to position [141, 0]
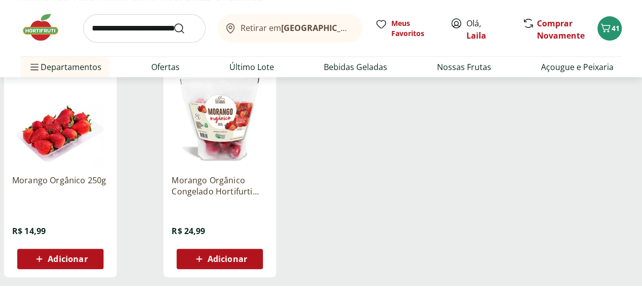
click at [87, 259] on span "Adicionar" at bounding box center [68, 259] width 40 height 8
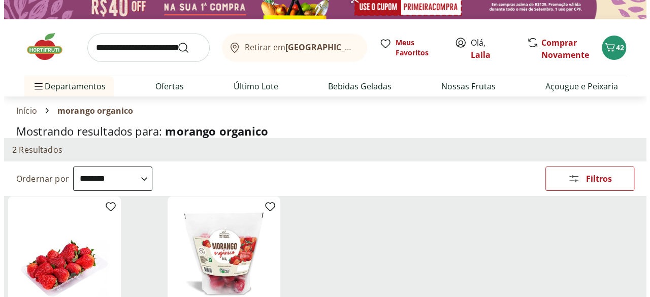
scroll to position [0, 0]
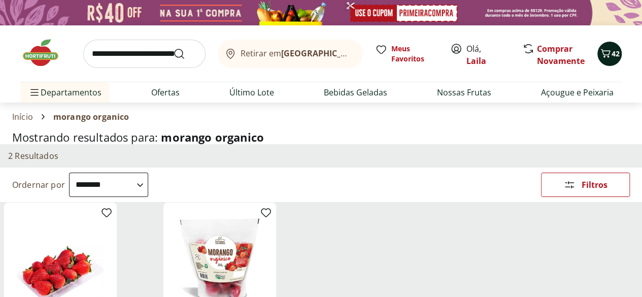
click at [601, 60] on span "Carrinho" at bounding box center [606, 53] width 12 height 13
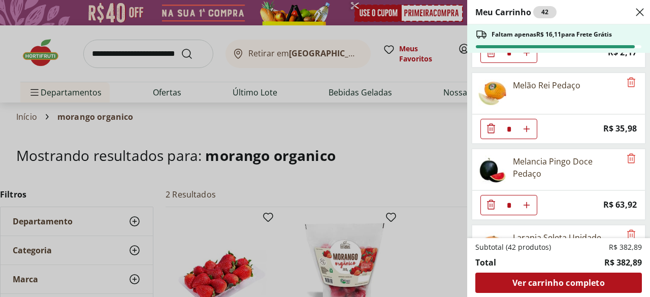
scroll to position [1121, 0]
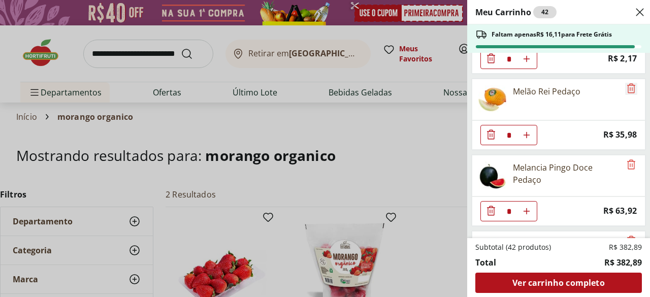
click at [628, 82] on icon "Remove" at bounding box center [631, 88] width 12 height 12
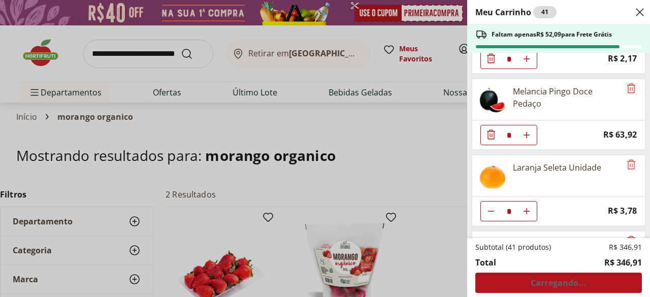
click at [628, 82] on icon "Remove" at bounding box center [631, 88] width 12 height 12
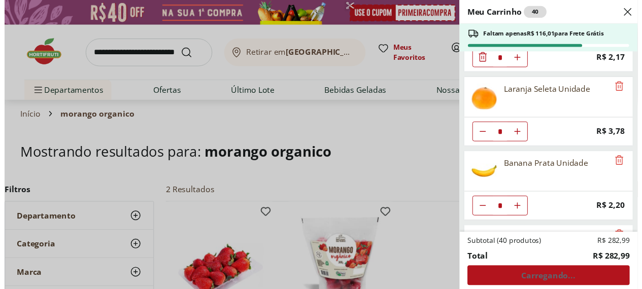
scroll to position [1171, 0]
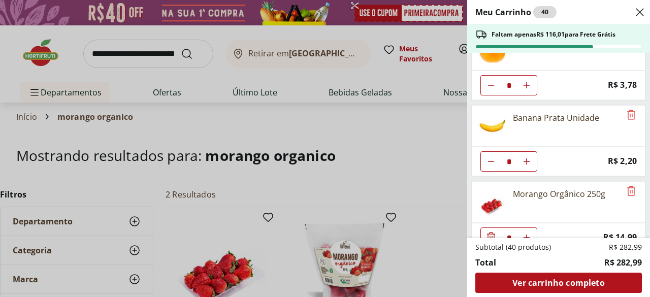
click at [400, 126] on div "Meu Carrinho 40 Faltam apenas R$ 116,01 para Frete Grátis Patinho Moído * Price…" at bounding box center [325, 148] width 650 height 297
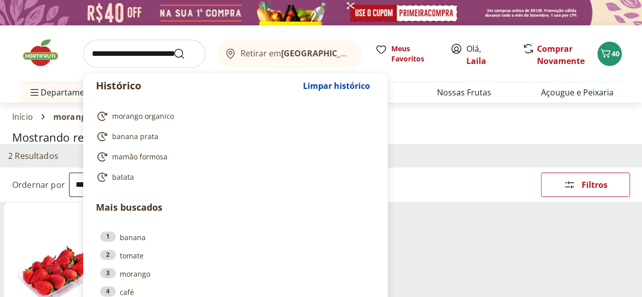
click at [149, 46] on input "search" at bounding box center [144, 54] width 122 height 28
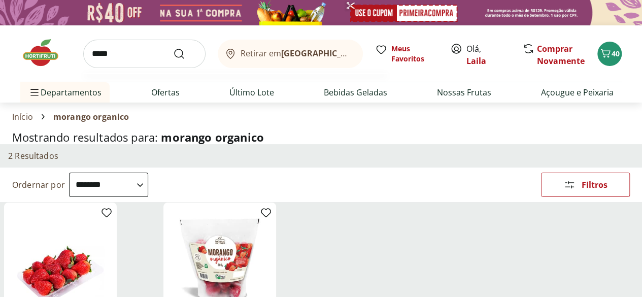
type input "*****"
click at [173, 48] on button "Submit Search" at bounding box center [185, 54] width 24 height 12
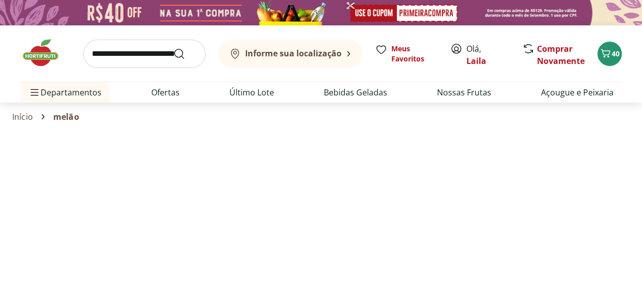
select select "**********"
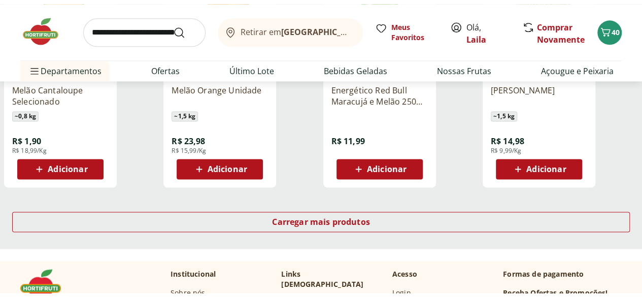
scroll to position [712, 0]
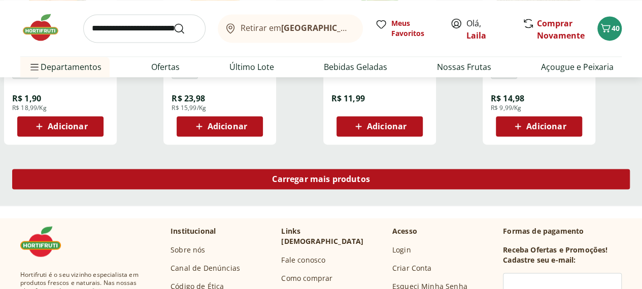
click at [410, 189] on div "Carregar mais produtos" at bounding box center [321, 179] width 618 height 20
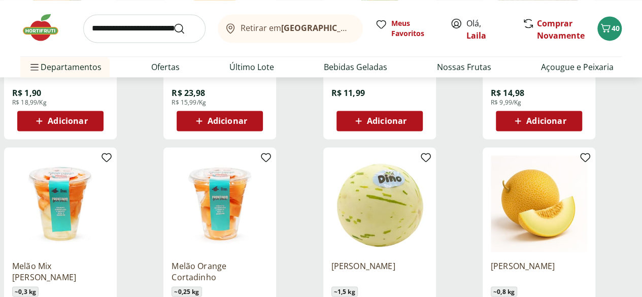
scroll to position [718, 0]
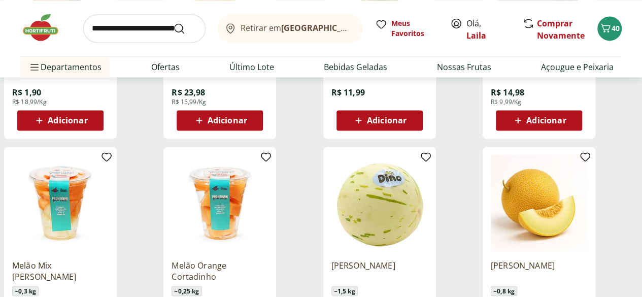
click at [428, 199] on img at bounding box center [380, 203] width 96 height 96
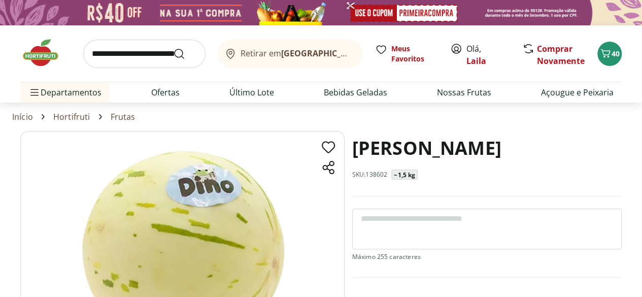
click at [406, 224] on textarea at bounding box center [487, 229] width 270 height 41
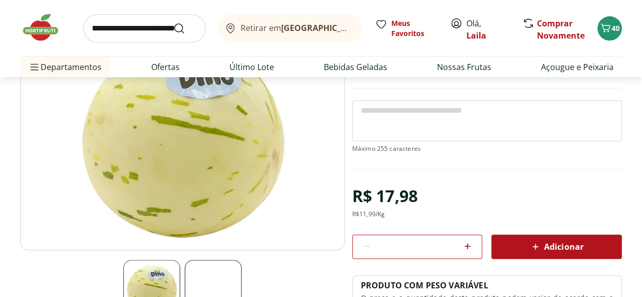
scroll to position [67, 0]
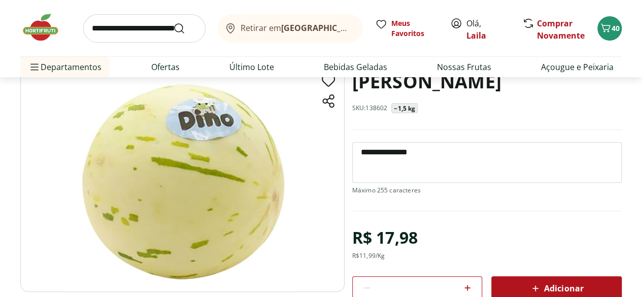
type textarea "**********"
click at [519, 276] on button "Adicionar" at bounding box center [556, 288] width 130 height 24
click at [604, 22] on icon "Carrinho" at bounding box center [606, 28] width 12 height 12
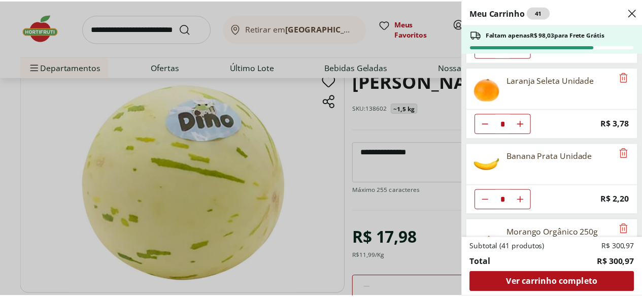
scroll to position [1246, 0]
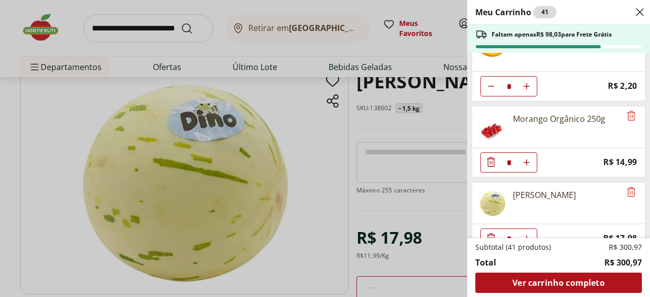
click at [391, 134] on div "Meu Carrinho 41 Faltam apenas R$ 98,03 para Frete Grátis Patinho Moído * Price:…" at bounding box center [325, 148] width 650 height 297
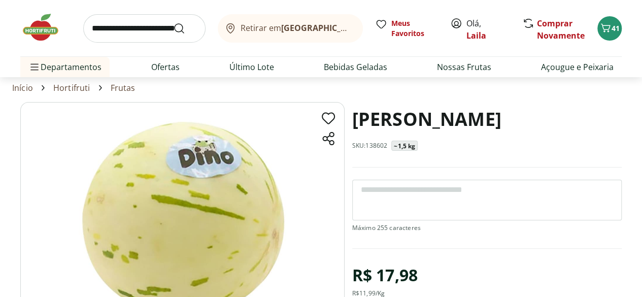
scroll to position [0, 0]
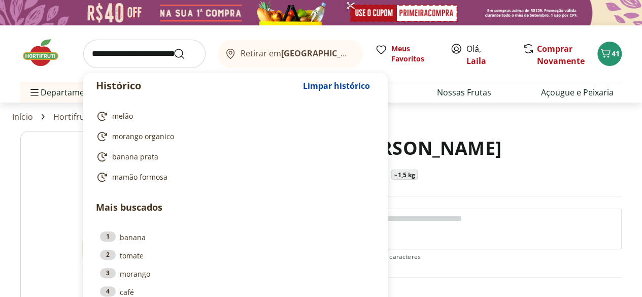
click at [125, 48] on input "search" at bounding box center [144, 54] width 122 height 28
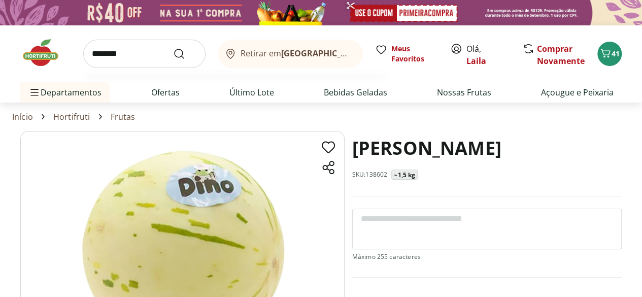
type input "********"
click at [173, 48] on button "Submit Search" at bounding box center [185, 54] width 24 height 12
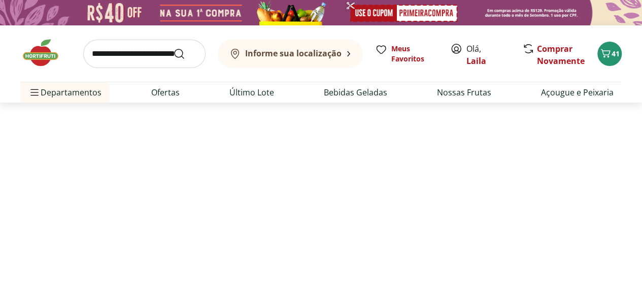
select select "**********"
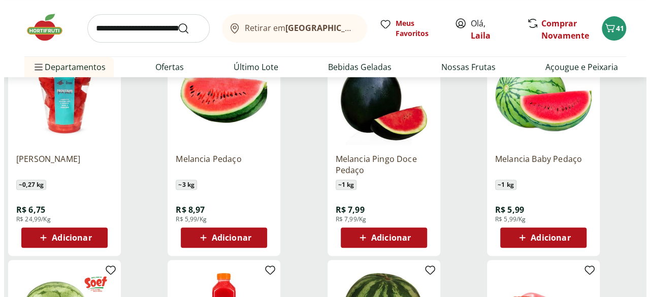
scroll to position [161, 0]
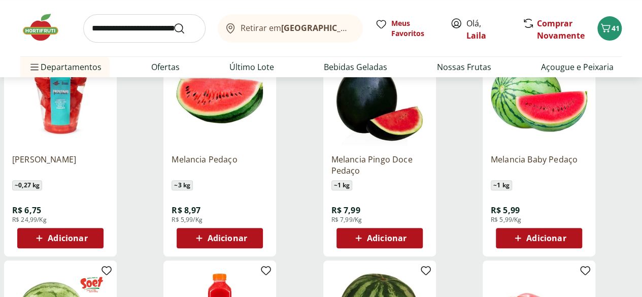
click at [407, 242] on span "Adicionar" at bounding box center [387, 238] width 40 height 8
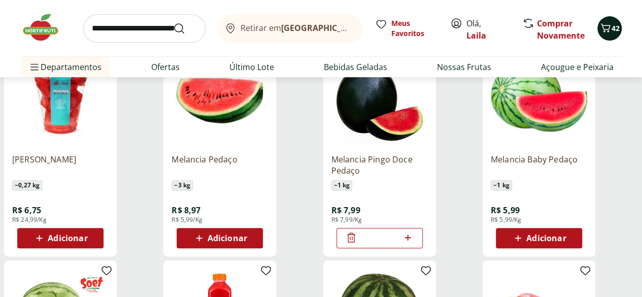
click at [609, 35] on div "42" at bounding box center [610, 28] width 8 height 16
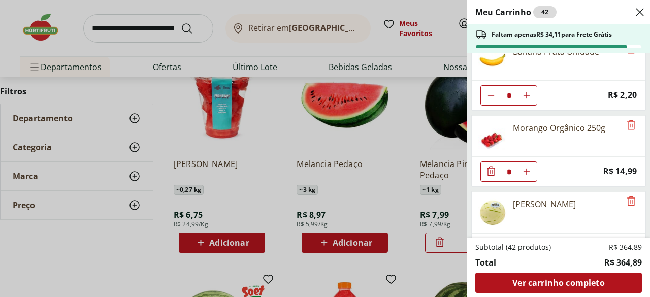
scroll to position [1321, 0]
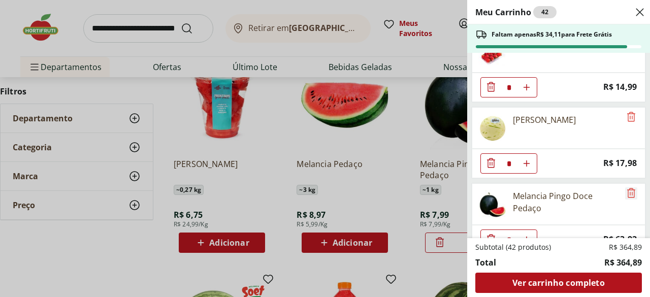
click at [627, 188] on icon "Remove" at bounding box center [631, 193] width 8 height 10
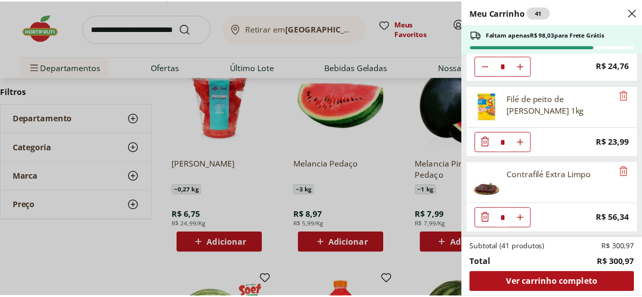
scroll to position [0, 0]
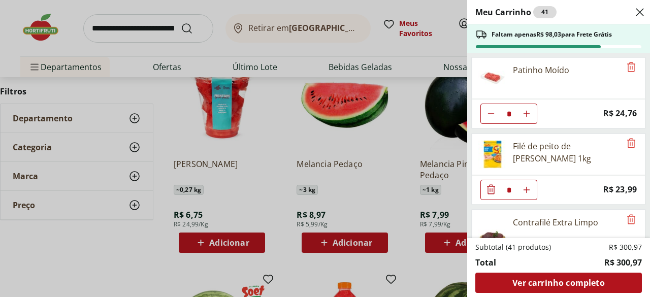
click at [214, 46] on div "Meu Carrinho 41 Faltam apenas R$ 98,03 para Frete Grátis Patinho Moído * Price:…" at bounding box center [325, 148] width 650 height 297
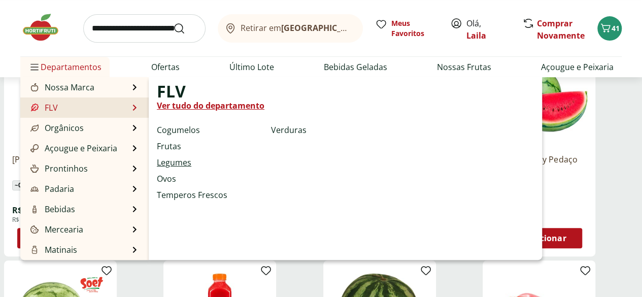
click at [174, 159] on link "Legumes" at bounding box center [174, 162] width 35 height 12
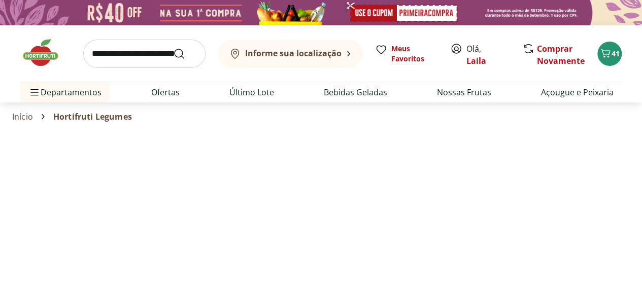
select select "**********"
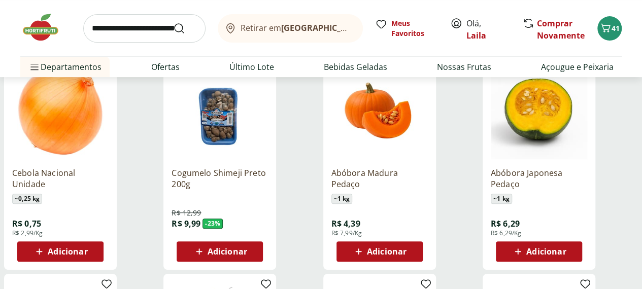
scroll to position [148, 0]
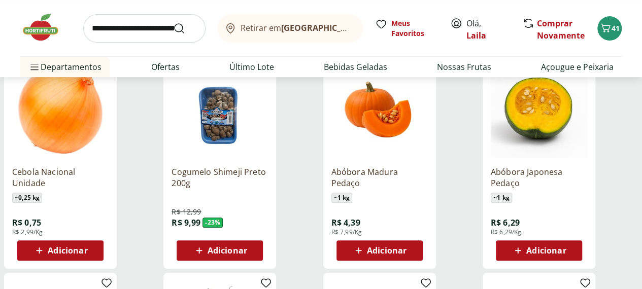
click at [87, 247] on span "Adicionar" at bounding box center [68, 251] width 40 height 8
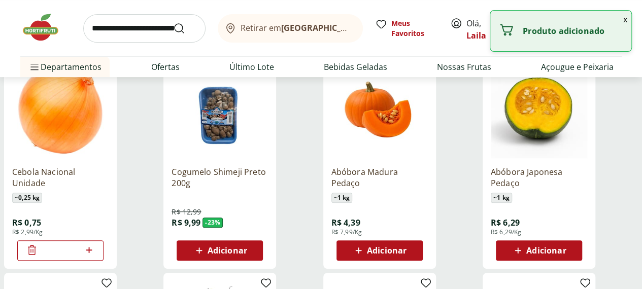
click at [95, 244] on icon at bounding box center [89, 250] width 13 height 12
type input "*"
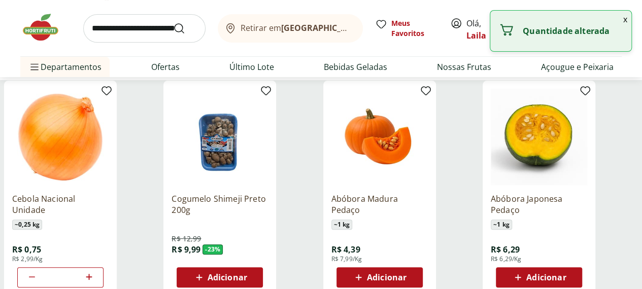
scroll to position [120, 0]
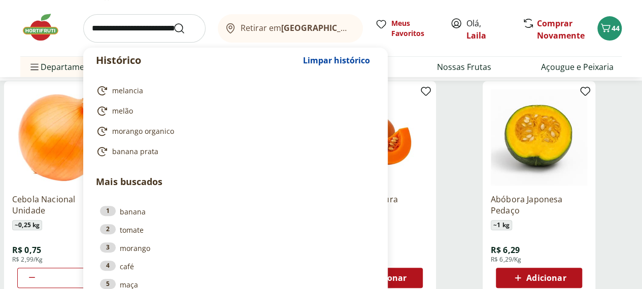
click at [148, 23] on input "search" at bounding box center [144, 28] width 122 height 28
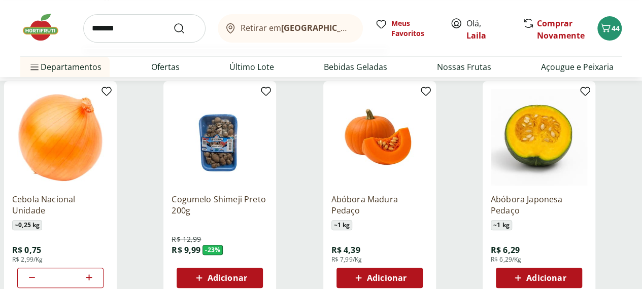
type input "*******"
click at [173, 22] on button "Submit Search" at bounding box center [185, 28] width 24 height 12
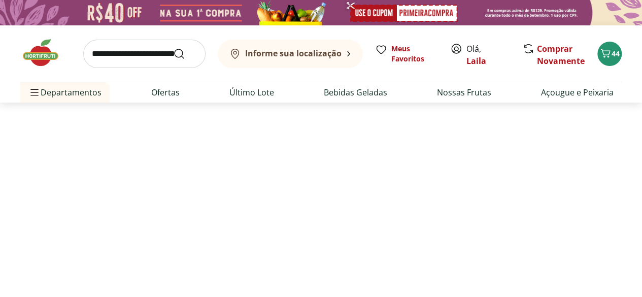
select select "**********"
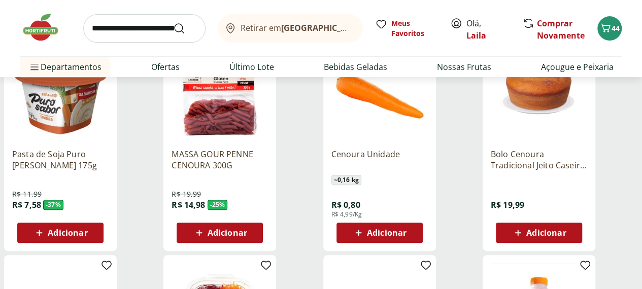
scroll to position [194, 0]
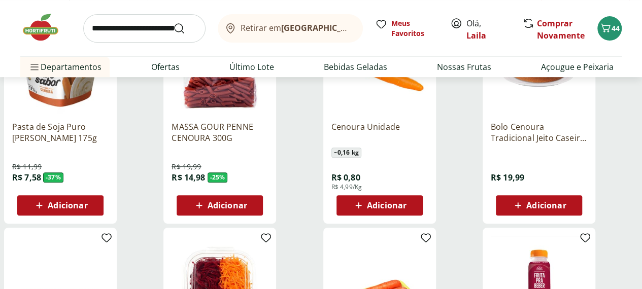
click at [365, 212] on icon at bounding box center [358, 206] width 13 height 12
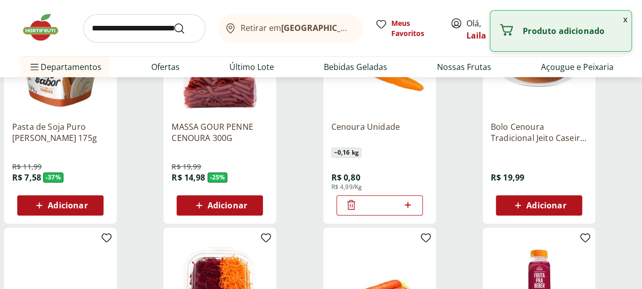
click at [414, 211] on icon at bounding box center [408, 205] width 13 height 12
type input "*"
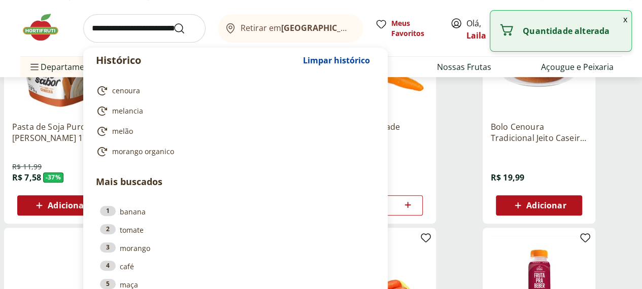
click at [133, 31] on input "search" at bounding box center [144, 28] width 122 height 28
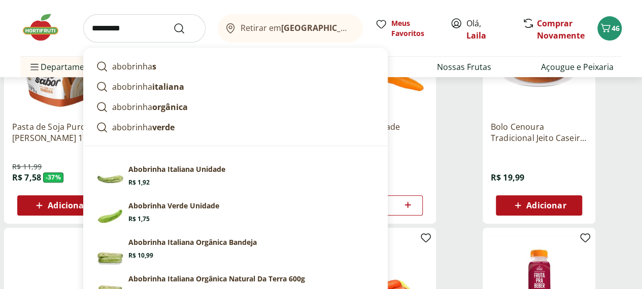
type input "*********"
click at [173, 22] on button "Submit Search" at bounding box center [185, 28] width 24 height 12
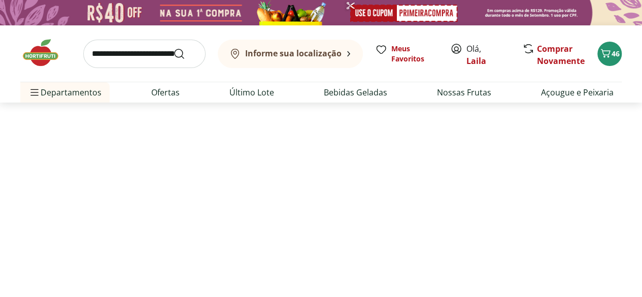
select select "**********"
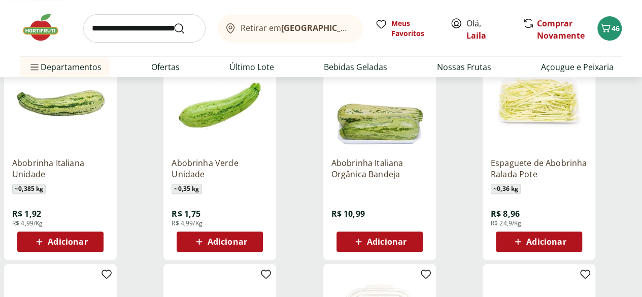
scroll to position [200, 0]
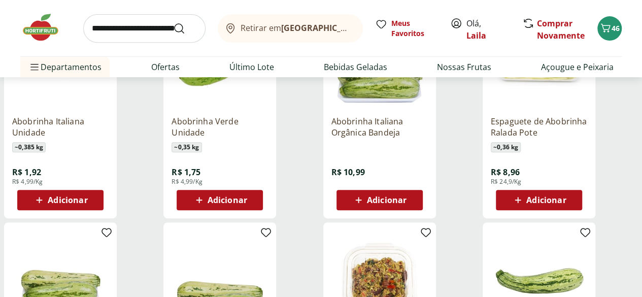
click at [95, 202] on div "Adicionar" at bounding box center [60, 200] width 70 height 18
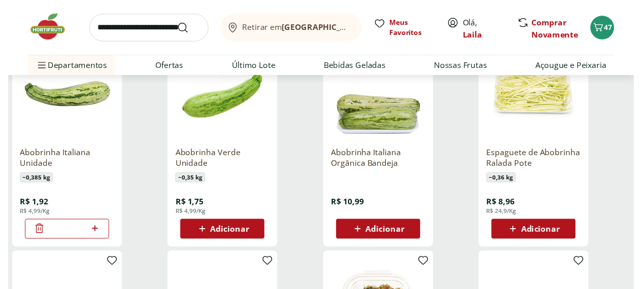
scroll to position [0, 0]
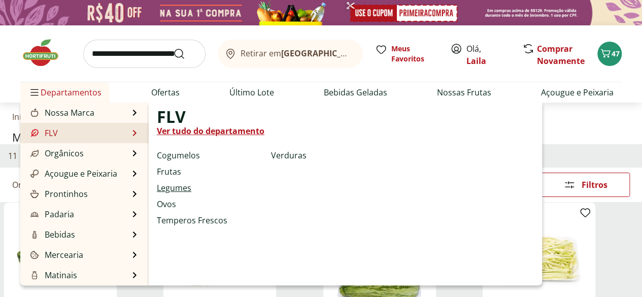
click at [174, 182] on link "Legumes" at bounding box center [174, 188] width 35 height 12
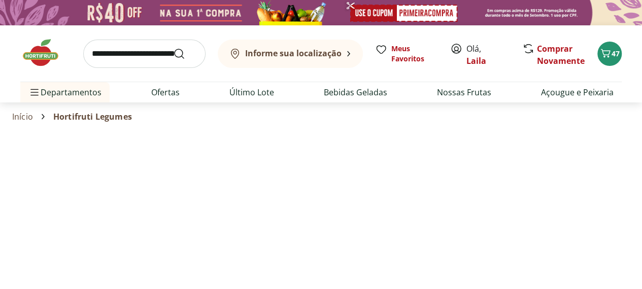
select select "**********"
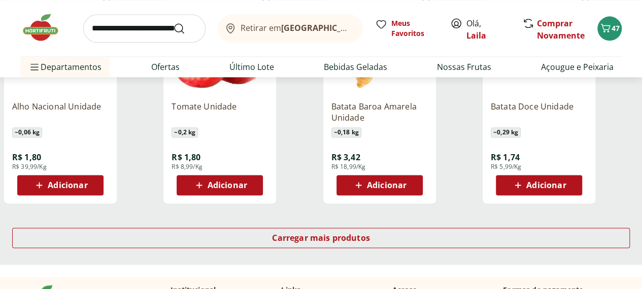
scroll to position [647, 0]
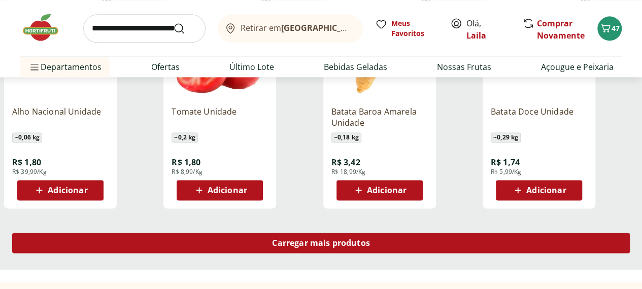
click at [395, 233] on div "Carregar mais produtos" at bounding box center [321, 243] width 618 height 20
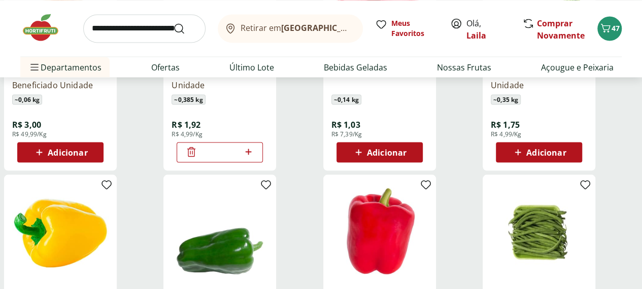
scroll to position [908, 0]
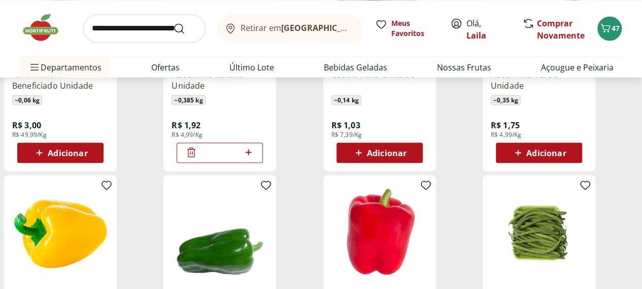
click at [365, 147] on icon at bounding box center [358, 153] width 13 height 12
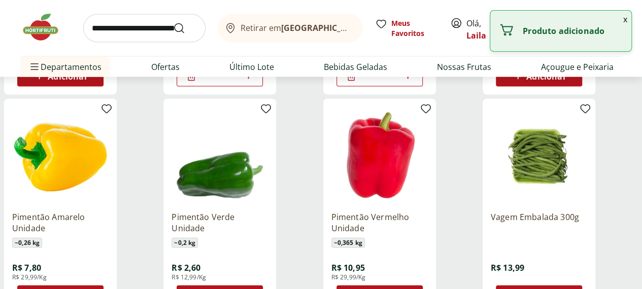
scroll to position [1027, 0]
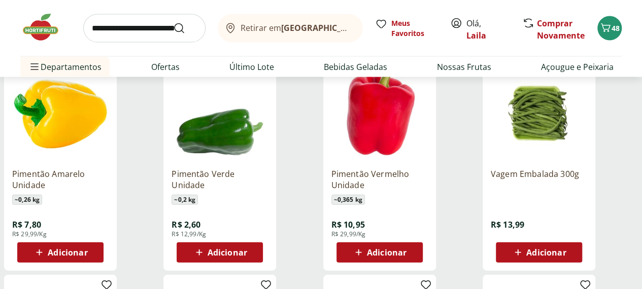
click at [570, 244] on div "Adicionar" at bounding box center [539, 253] width 70 height 18
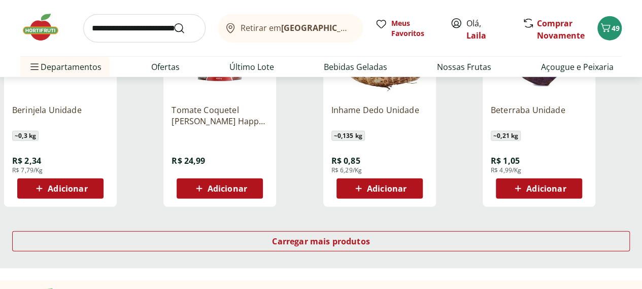
scroll to position [1311, 0]
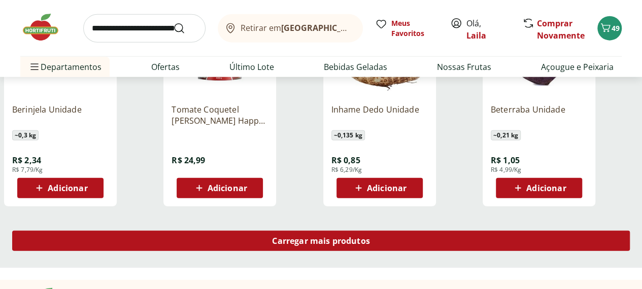
click at [370, 237] on span "Carregar mais produtos" at bounding box center [321, 241] width 98 height 8
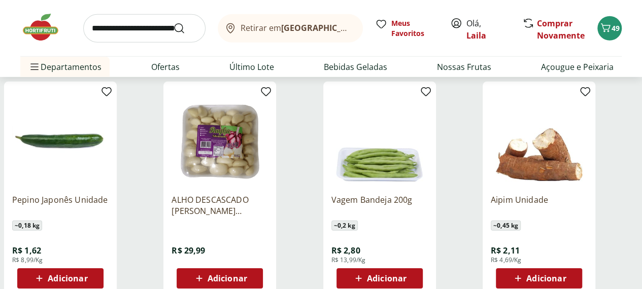
scroll to position [1452, 0]
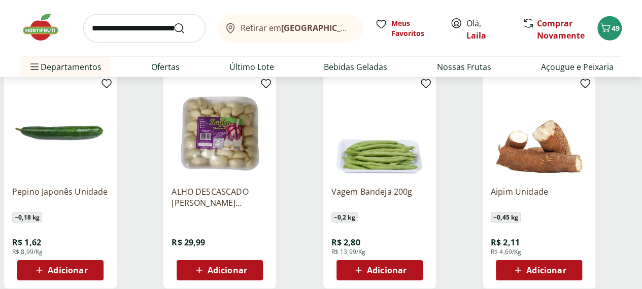
click at [87, 267] on span "Adicionar" at bounding box center [68, 271] width 40 height 8
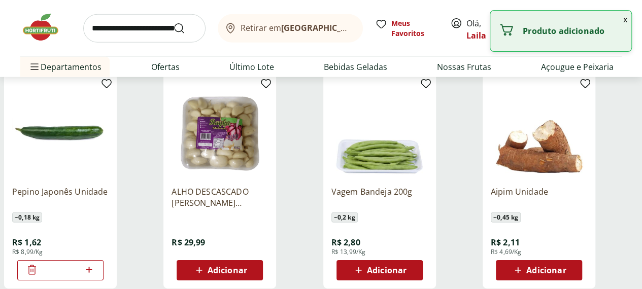
click at [95, 264] on icon at bounding box center [89, 270] width 13 height 12
type input "*"
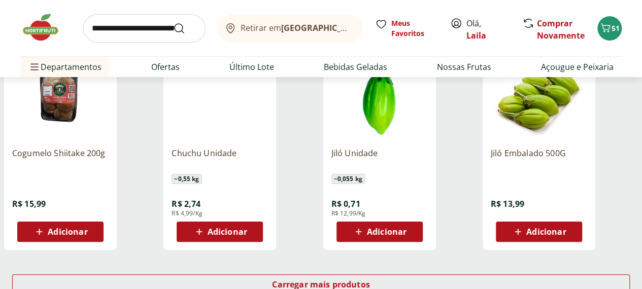
scroll to position [1929, 0]
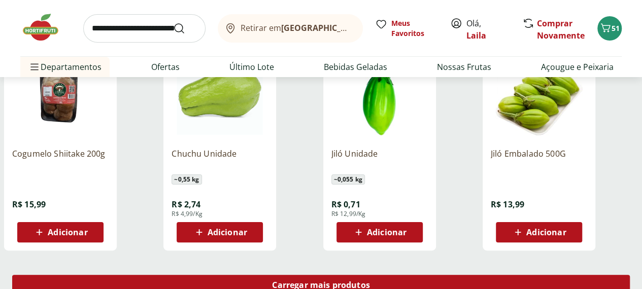
click at [388, 275] on link "Carregar mais produtos" at bounding box center [321, 287] width 618 height 24
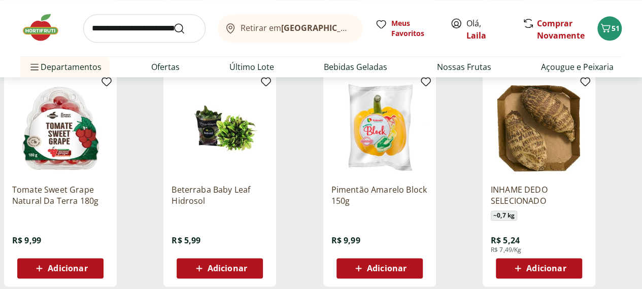
scroll to position [2569, 0]
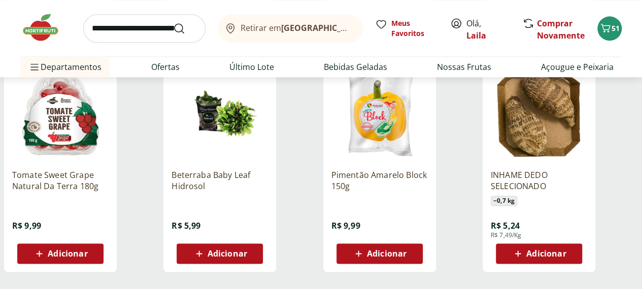
click at [87, 250] on span "Adicionar" at bounding box center [68, 254] width 40 height 8
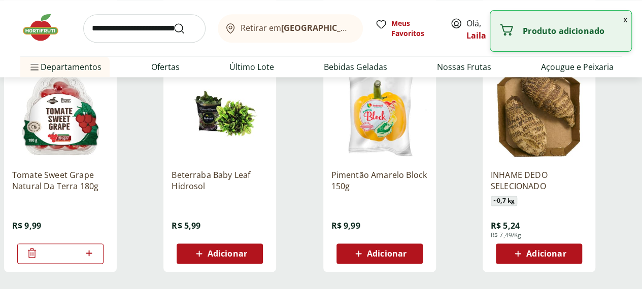
click at [95, 247] on icon at bounding box center [89, 253] width 13 height 12
type input "*"
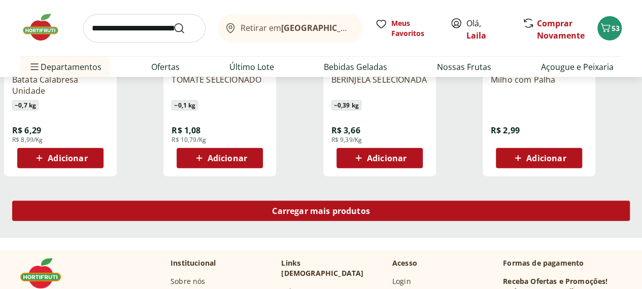
scroll to position [3347, 0]
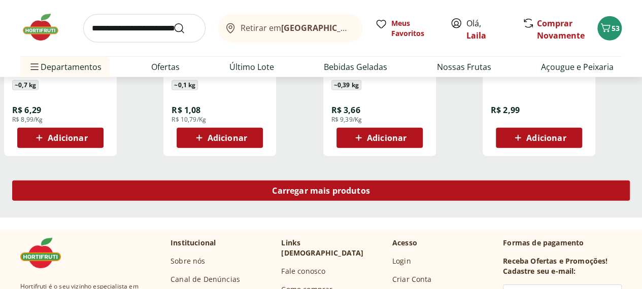
click at [396, 181] on div "Carregar mais produtos" at bounding box center [321, 191] width 618 height 20
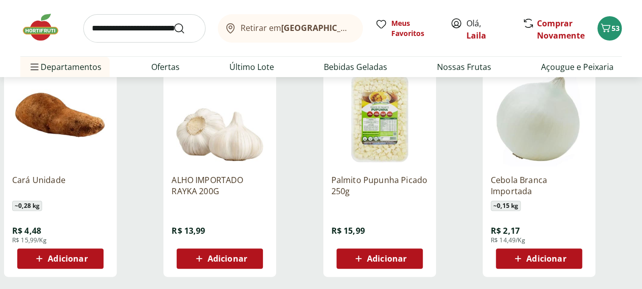
scroll to position [3893, 0]
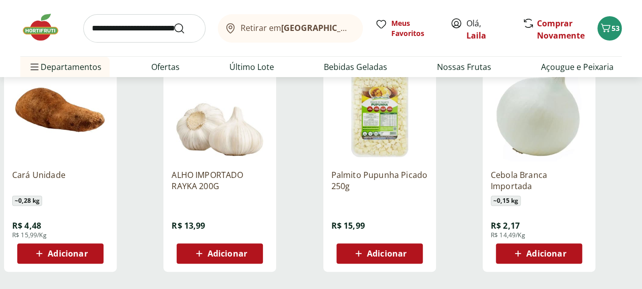
click at [263, 244] on button "Adicionar" at bounding box center [220, 254] width 86 height 20
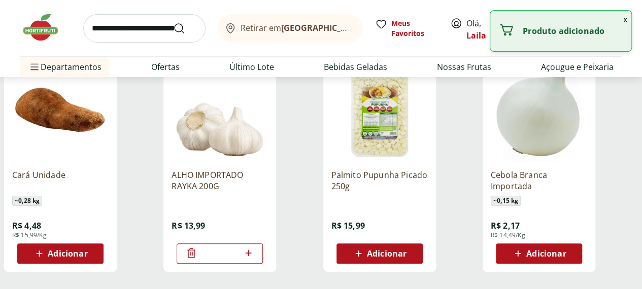
click at [255, 247] on icon at bounding box center [248, 253] width 13 height 12
type input "*"
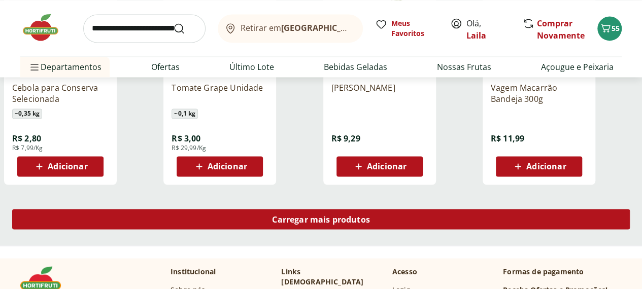
scroll to position [4657, 0]
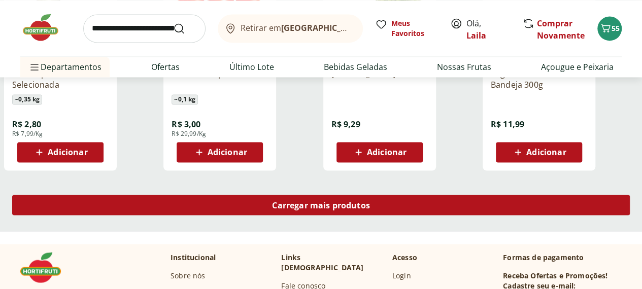
click at [370, 201] on span "Carregar mais produtos" at bounding box center [321, 205] width 98 height 8
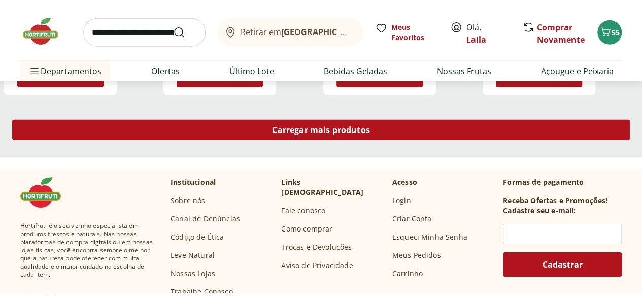
scroll to position [5399, 0]
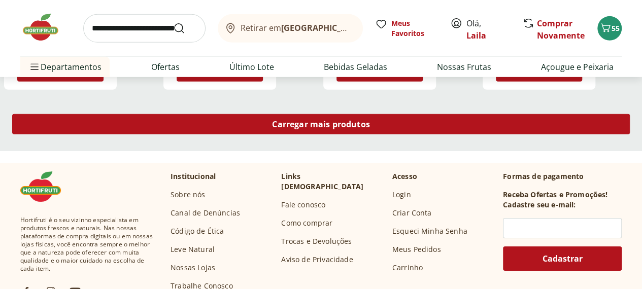
click at [370, 120] on span "Carregar mais produtos" at bounding box center [321, 124] width 98 height 8
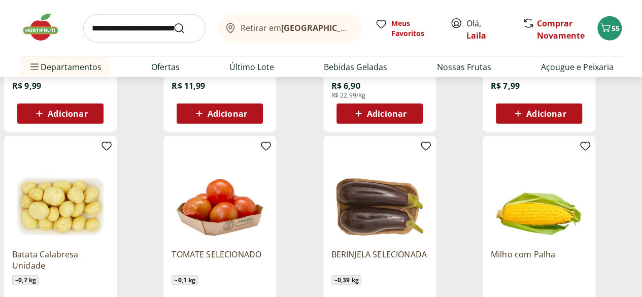
scroll to position [2967, 0]
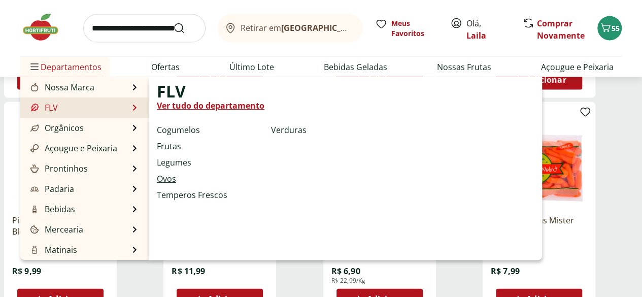
click at [171, 182] on link "Ovos" at bounding box center [166, 179] width 19 height 12
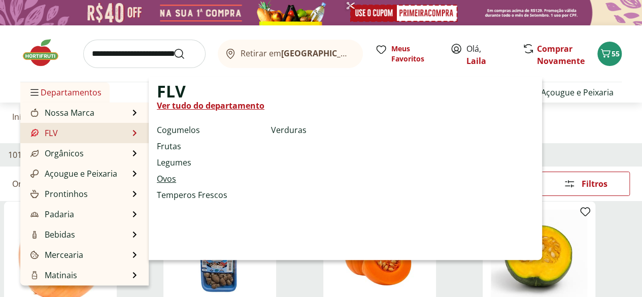
select select "**********"
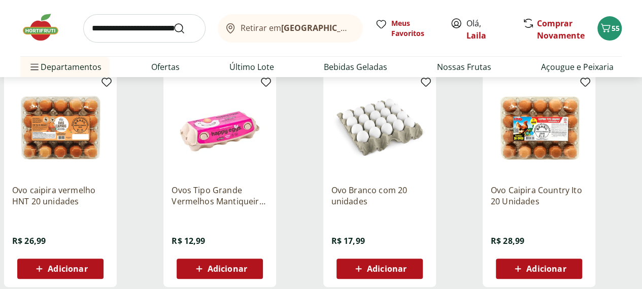
scroll to position [131, 0]
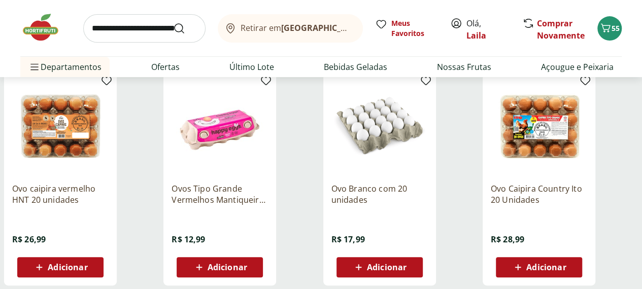
click at [95, 258] on div "Adicionar" at bounding box center [60, 267] width 70 height 18
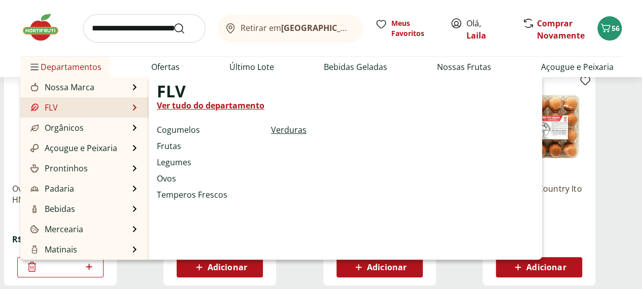
click at [283, 128] on link "Verduras" at bounding box center [289, 130] width 36 height 12
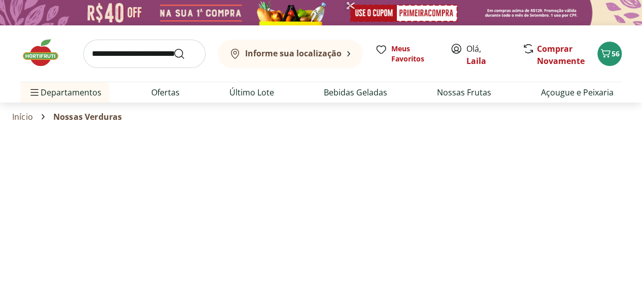
select select "**********"
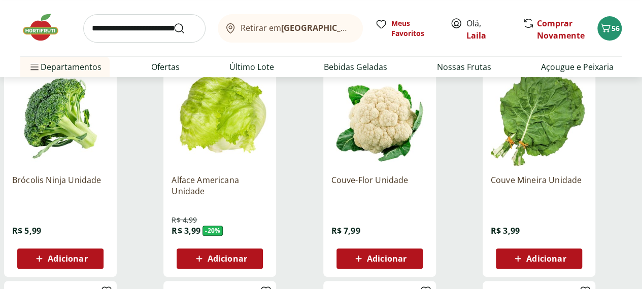
scroll to position [140, 0]
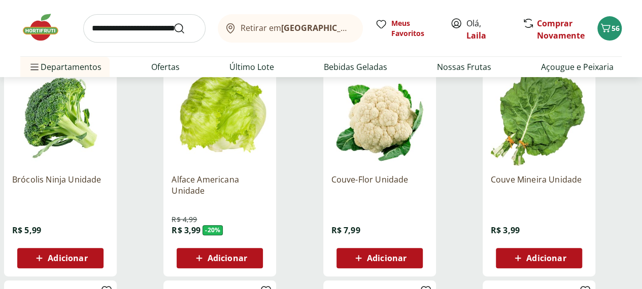
click at [407, 254] on span "Adicionar" at bounding box center [387, 258] width 40 height 8
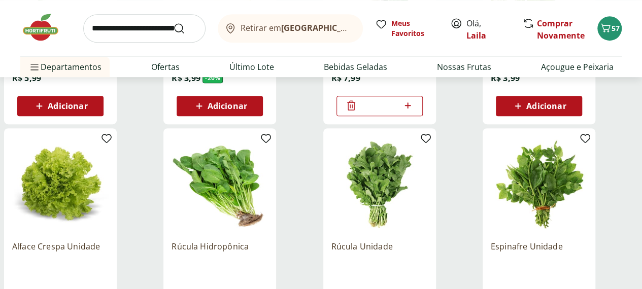
scroll to position [347, 0]
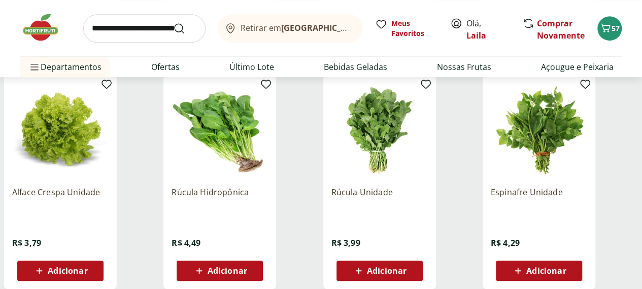
click at [87, 265] on span "Adicionar" at bounding box center [60, 271] width 54 height 12
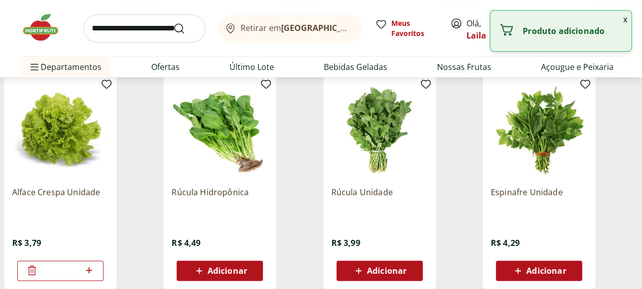
click at [247, 265] on span "Adicionar" at bounding box center [220, 271] width 54 height 12
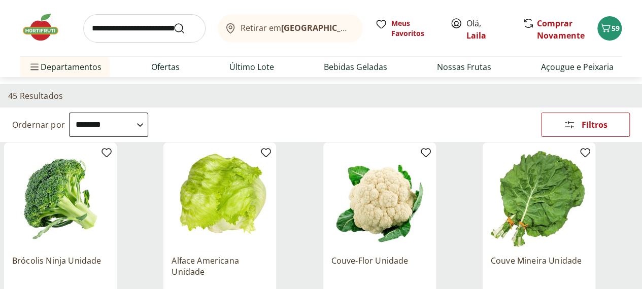
scroll to position [0, 0]
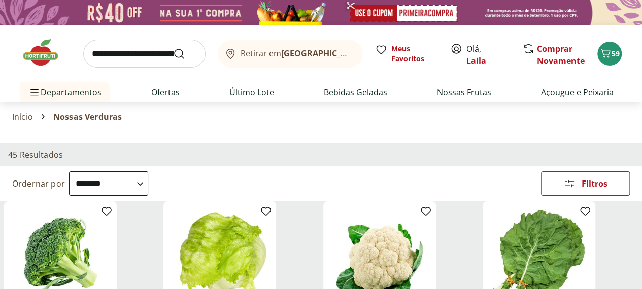
click at [0, 0] on use at bounding box center [0, 0] width 0 height 0
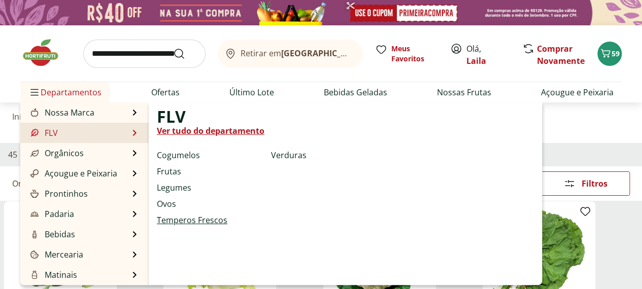
click at [196, 222] on link "Temperos Frescos" at bounding box center [192, 220] width 71 height 12
select select "**********"
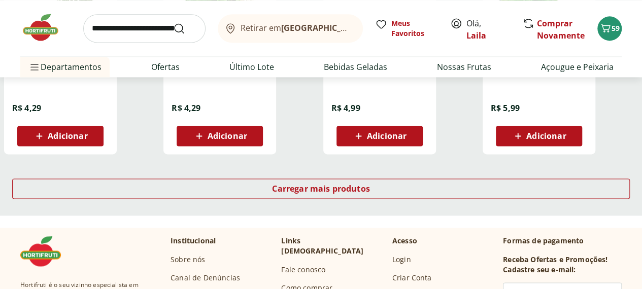
scroll to position [702, 0]
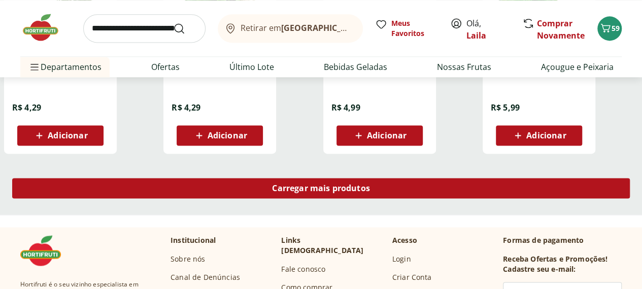
click at [370, 184] on span "Carregar mais produtos" at bounding box center [321, 188] width 98 height 8
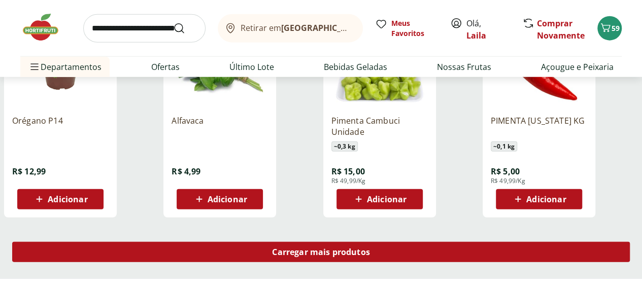
scroll to position [1300, 0]
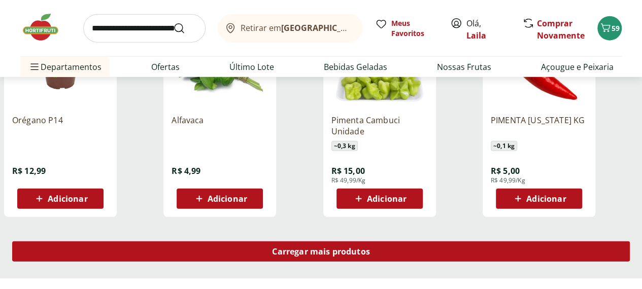
click at [370, 248] on span "Carregar mais produtos" at bounding box center [321, 252] width 98 height 8
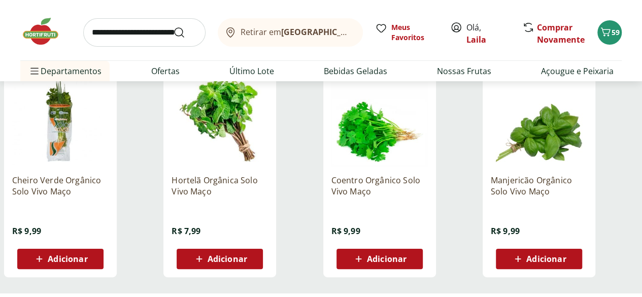
scroll to position [1913, 0]
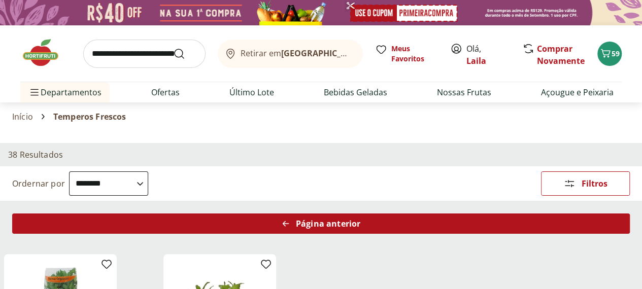
click at [360, 220] on span "Página anterior" at bounding box center [328, 224] width 64 height 8
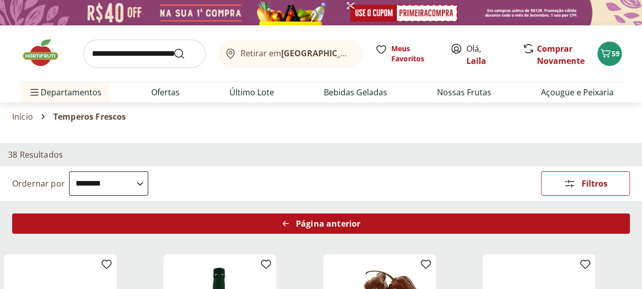
click at [360, 220] on span "Página anterior" at bounding box center [328, 224] width 64 height 8
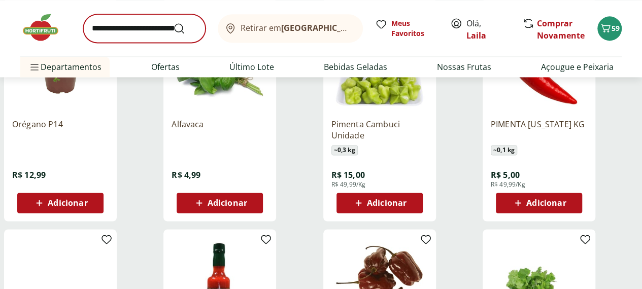
scroll to position [647, 4]
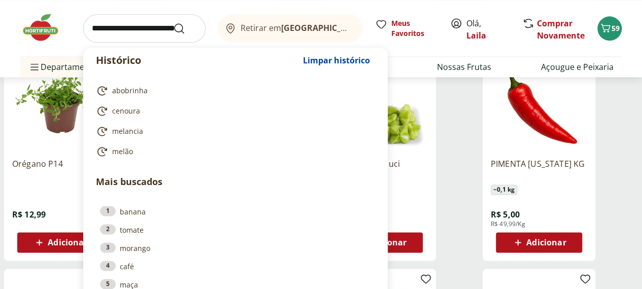
click at [124, 28] on input "search" at bounding box center [144, 28] width 122 height 28
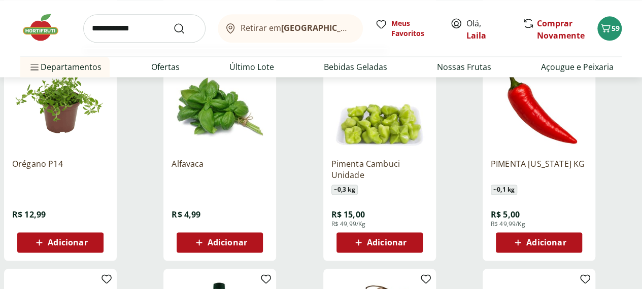
type input "**********"
click at [173, 22] on button "Submit Search" at bounding box center [185, 28] width 24 height 12
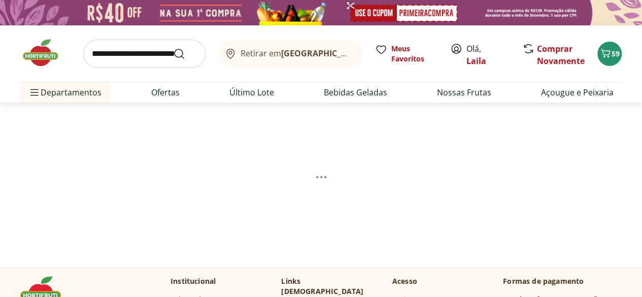
select select "**********"
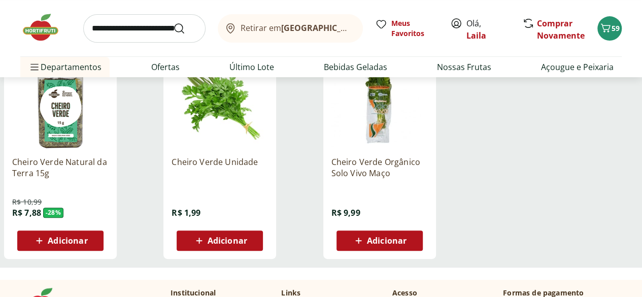
scroll to position [160, 0]
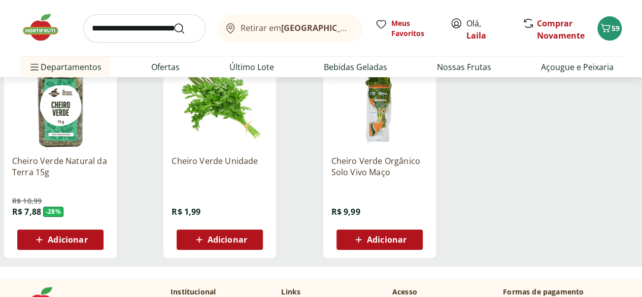
click at [247, 244] on span "Adicionar" at bounding box center [228, 240] width 40 height 8
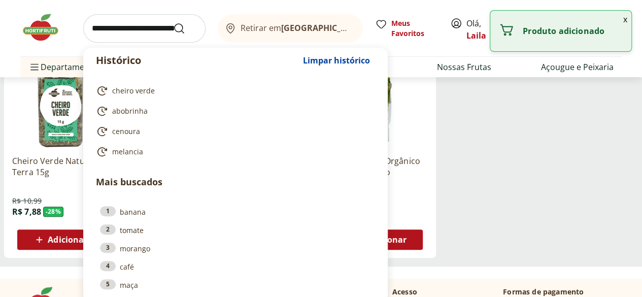
click at [158, 28] on input "search" at bounding box center [144, 28] width 122 height 28
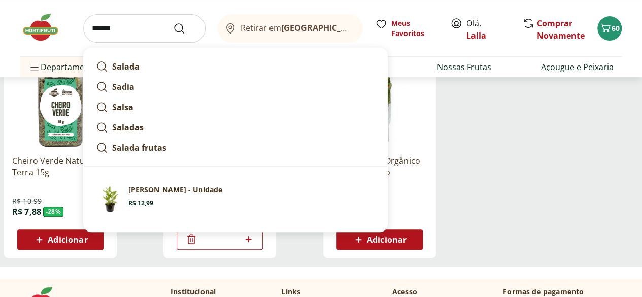
type input "******"
click at [173, 22] on button "Submit Search" at bounding box center [185, 28] width 24 height 12
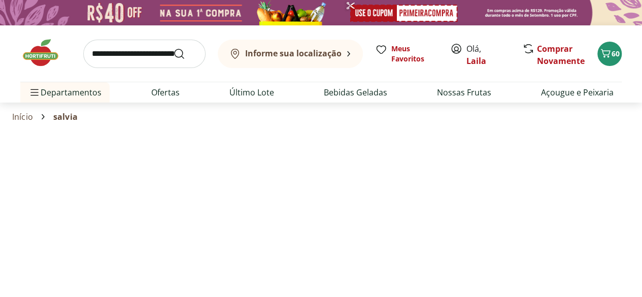
select select "**********"
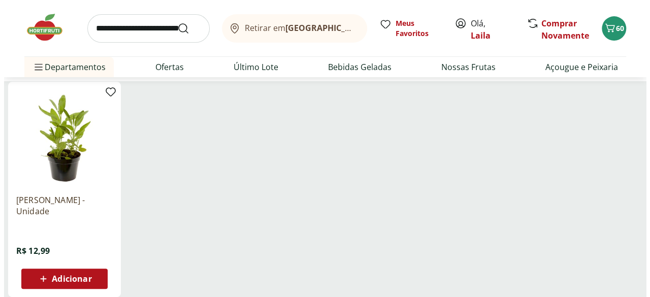
scroll to position [167, 0]
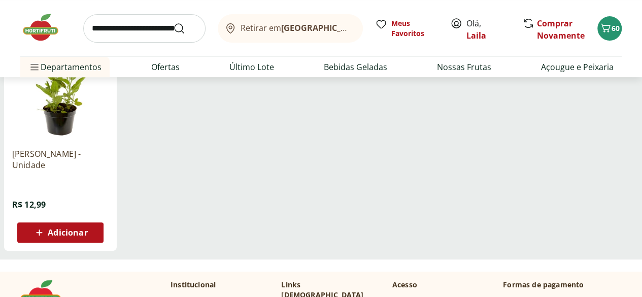
click at [95, 227] on div "Adicionar" at bounding box center [60, 232] width 70 height 18
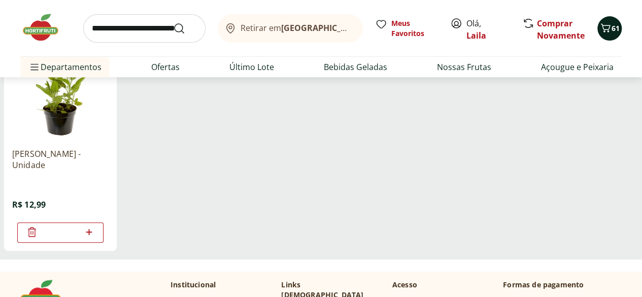
click at [604, 26] on icon "Carrinho" at bounding box center [606, 28] width 12 height 12
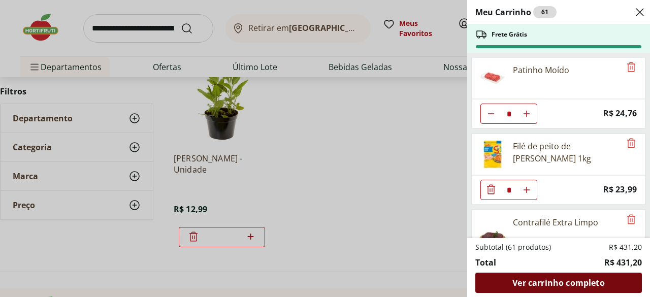
click at [546, 282] on span "Ver carrinho completo" at bounding box center [558, 283] width 92 height 8
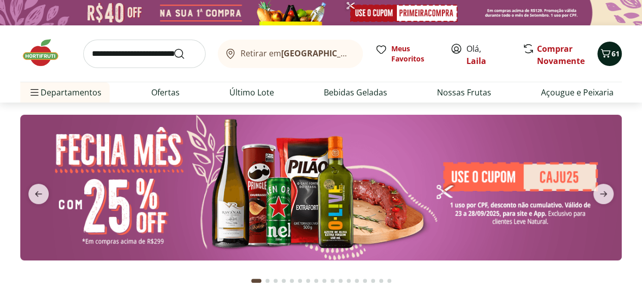
click at [609, 53] on icon "Carrinho" at bounding box center [606, 53] width 10 height 9
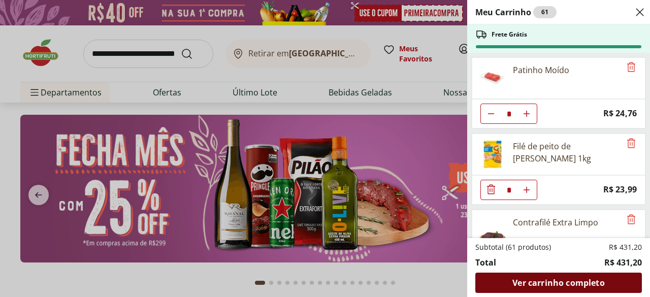
click at [552, 283] on span "Ver carrinho completo" at bounding box center [558, 283] width 92 height 8
